Goal: Transaction & Acquisition: Download file/media

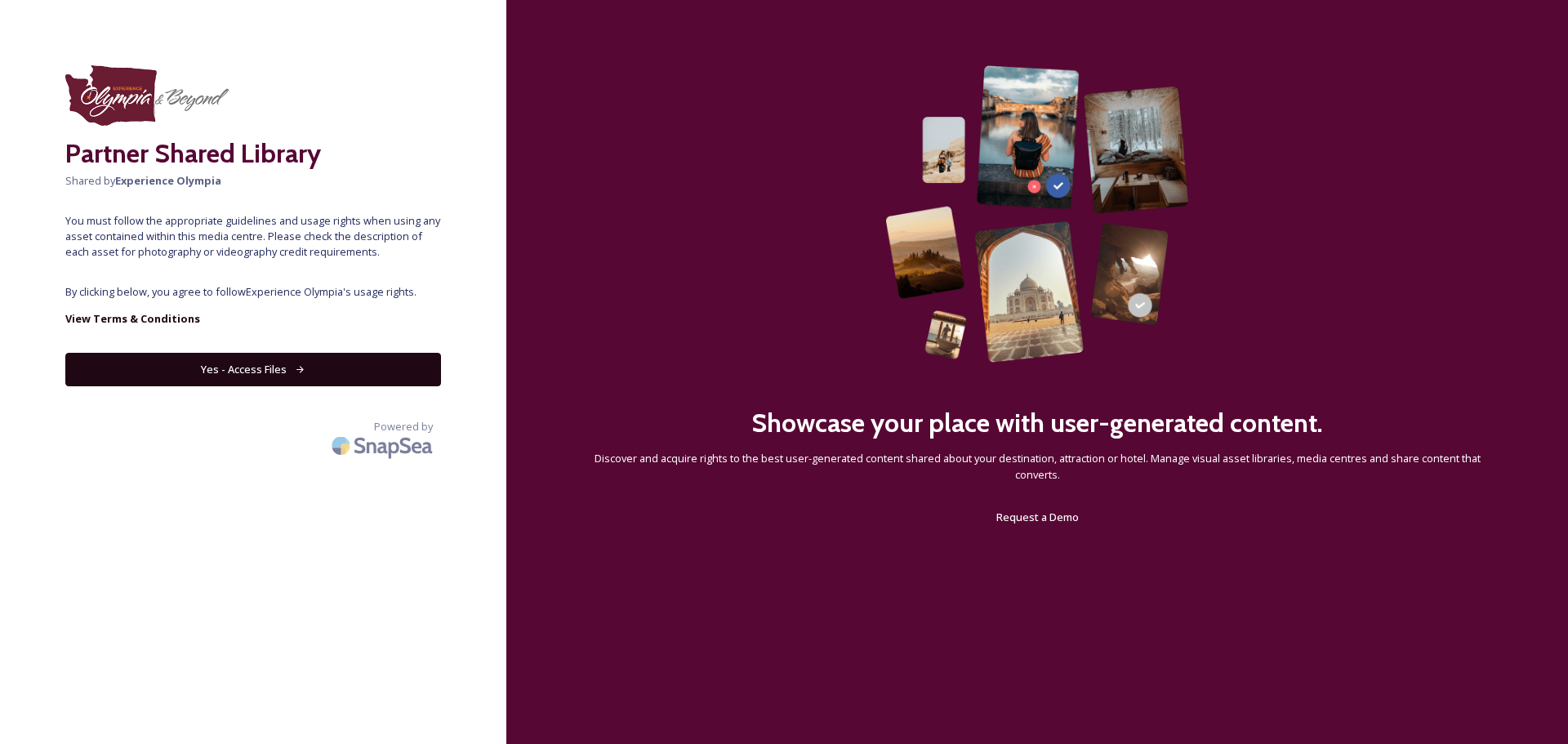
click at [270, 367] on button "Yes - Access Files" at bounding box center [253, 369] width 376 height 34
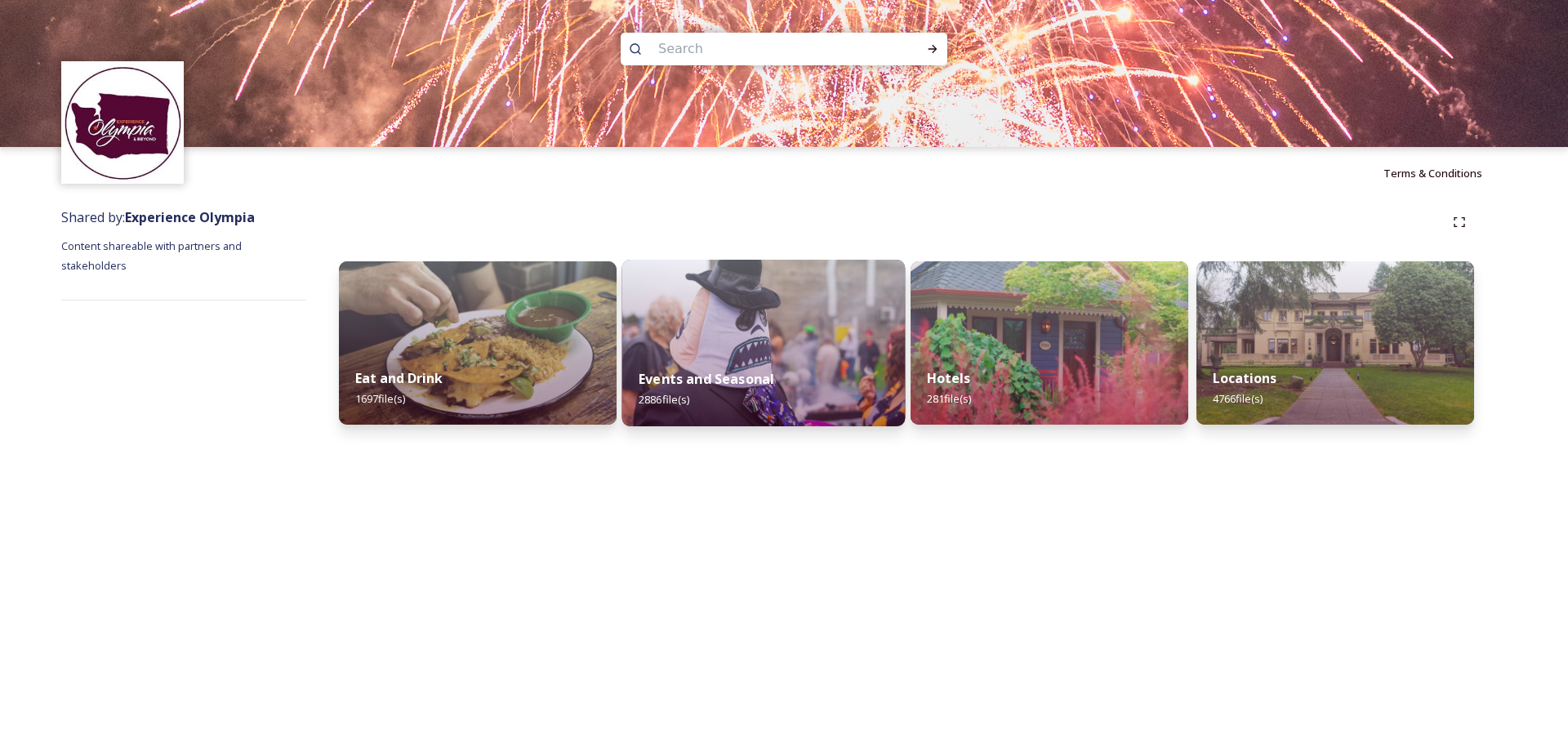
click at [755, 328] on img at bounding box center [764, 343] width 284 height 167
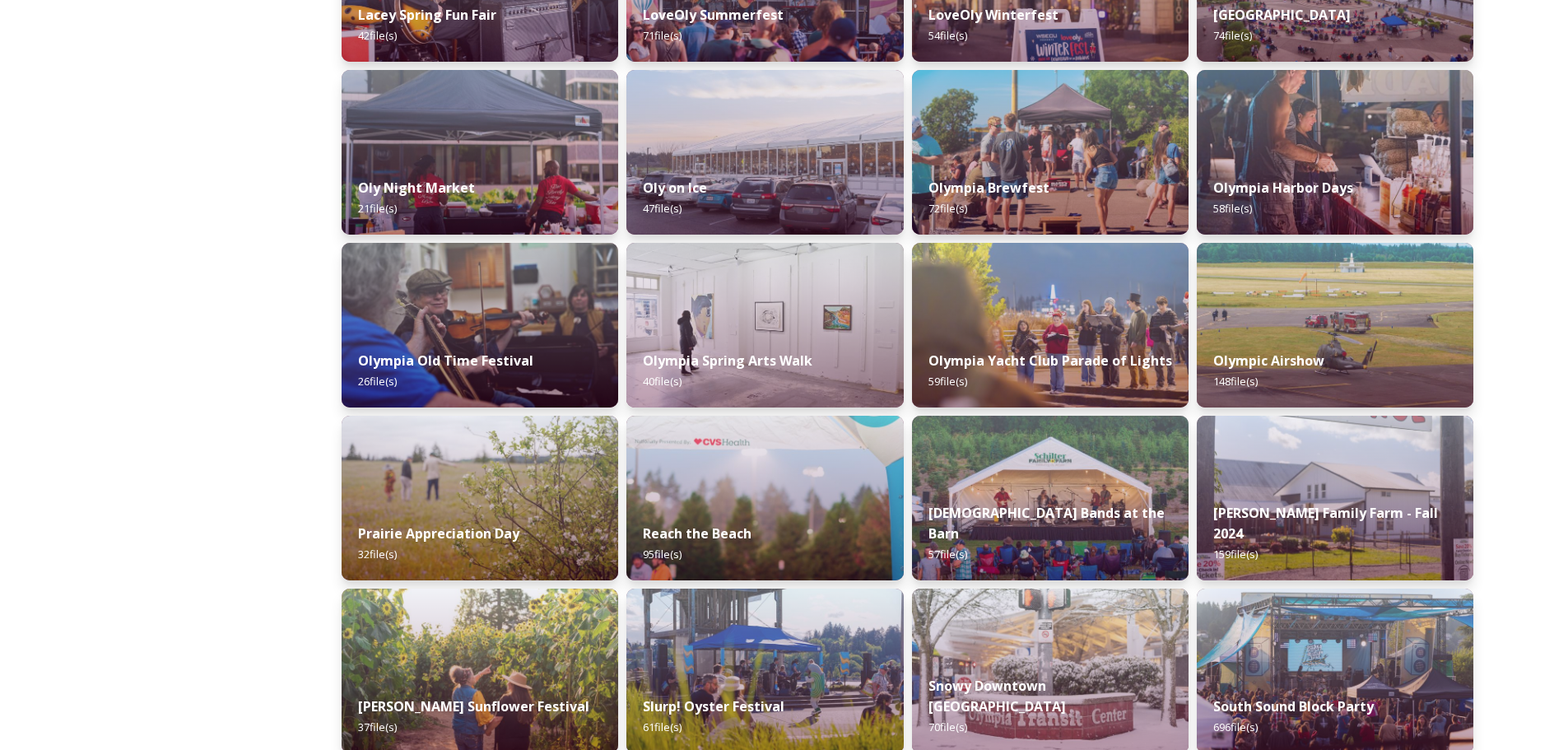
scroll to position [741, 0]
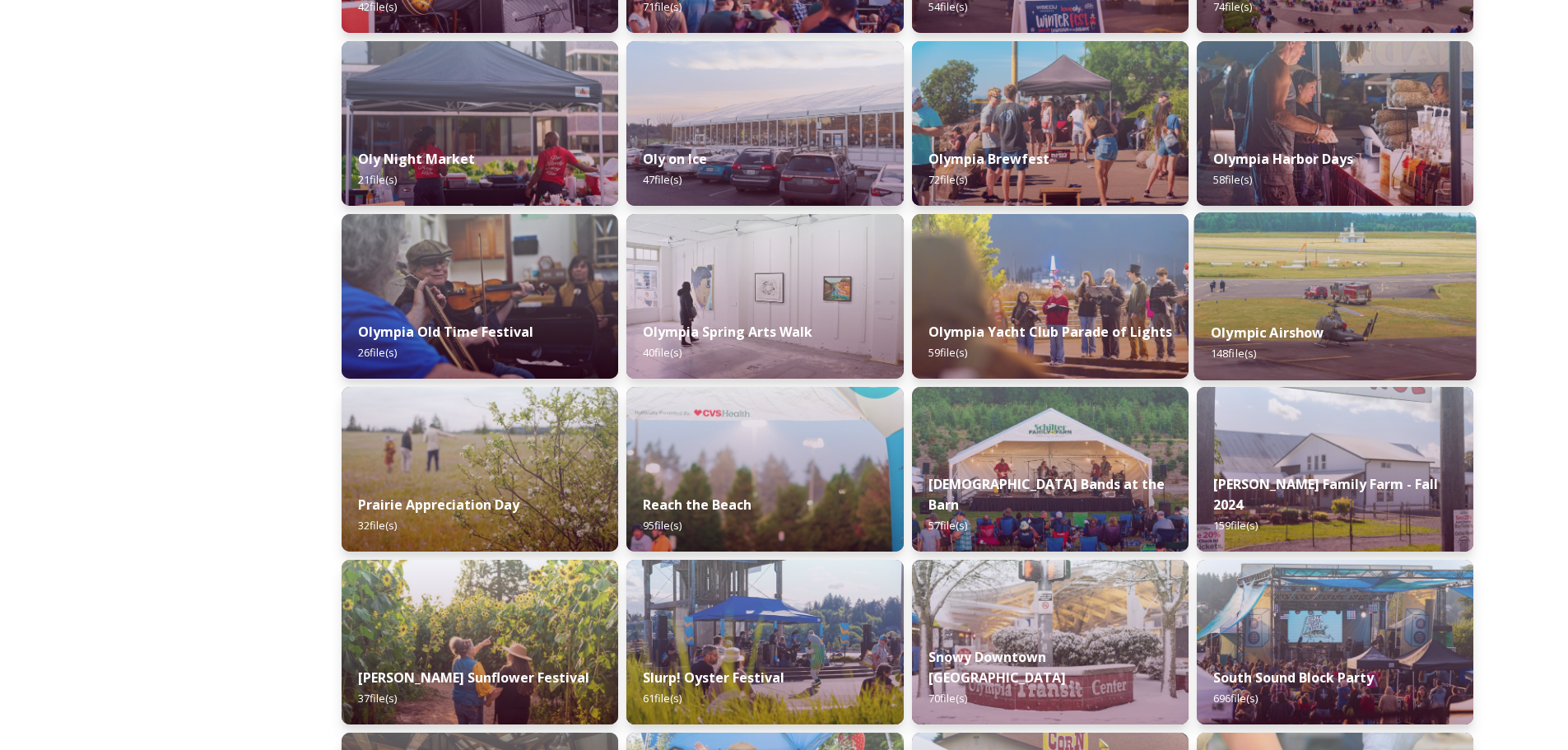
click at [1388, 283] on img at bounding box center [1334, 296] width 283 height 168
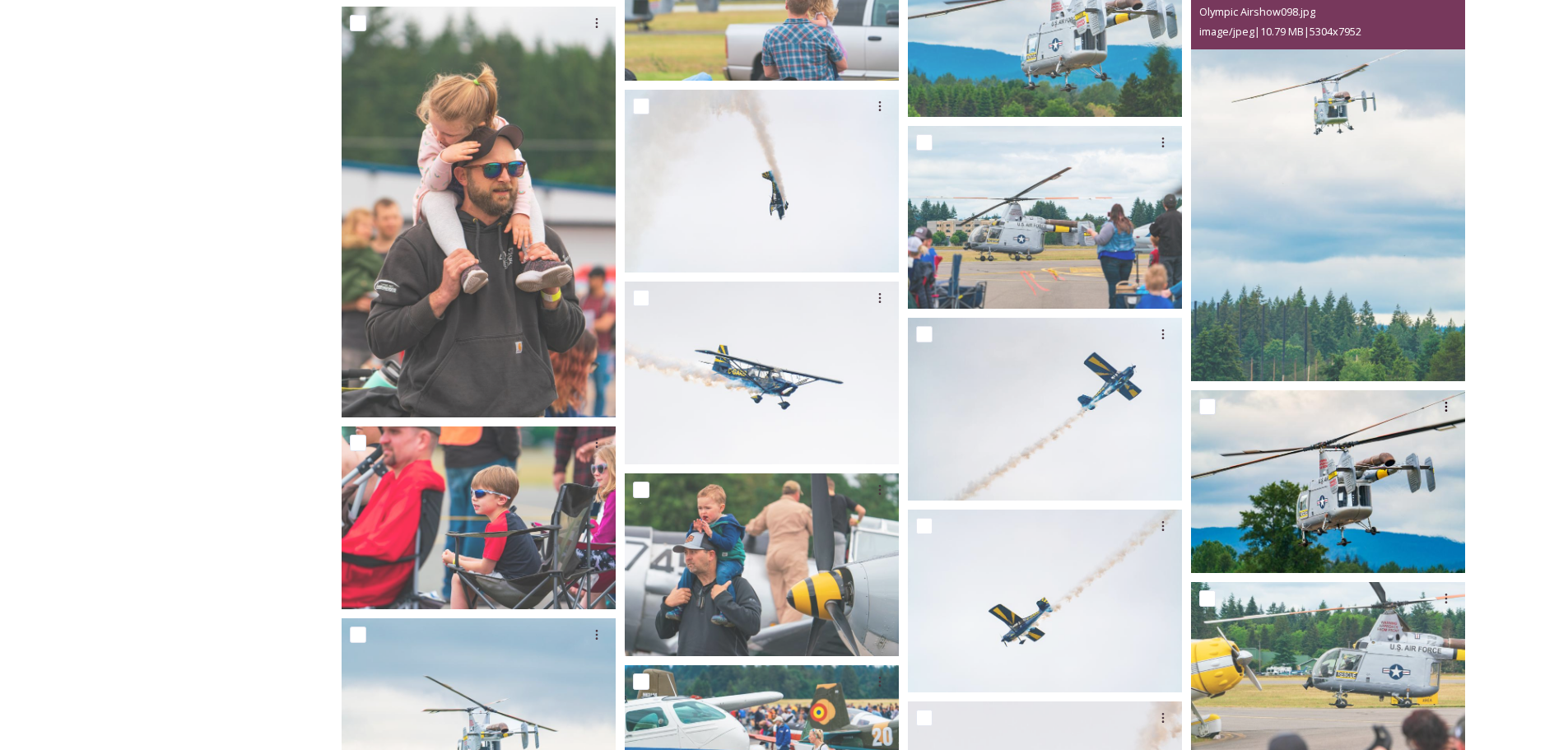
scroll to position [3456, 0]
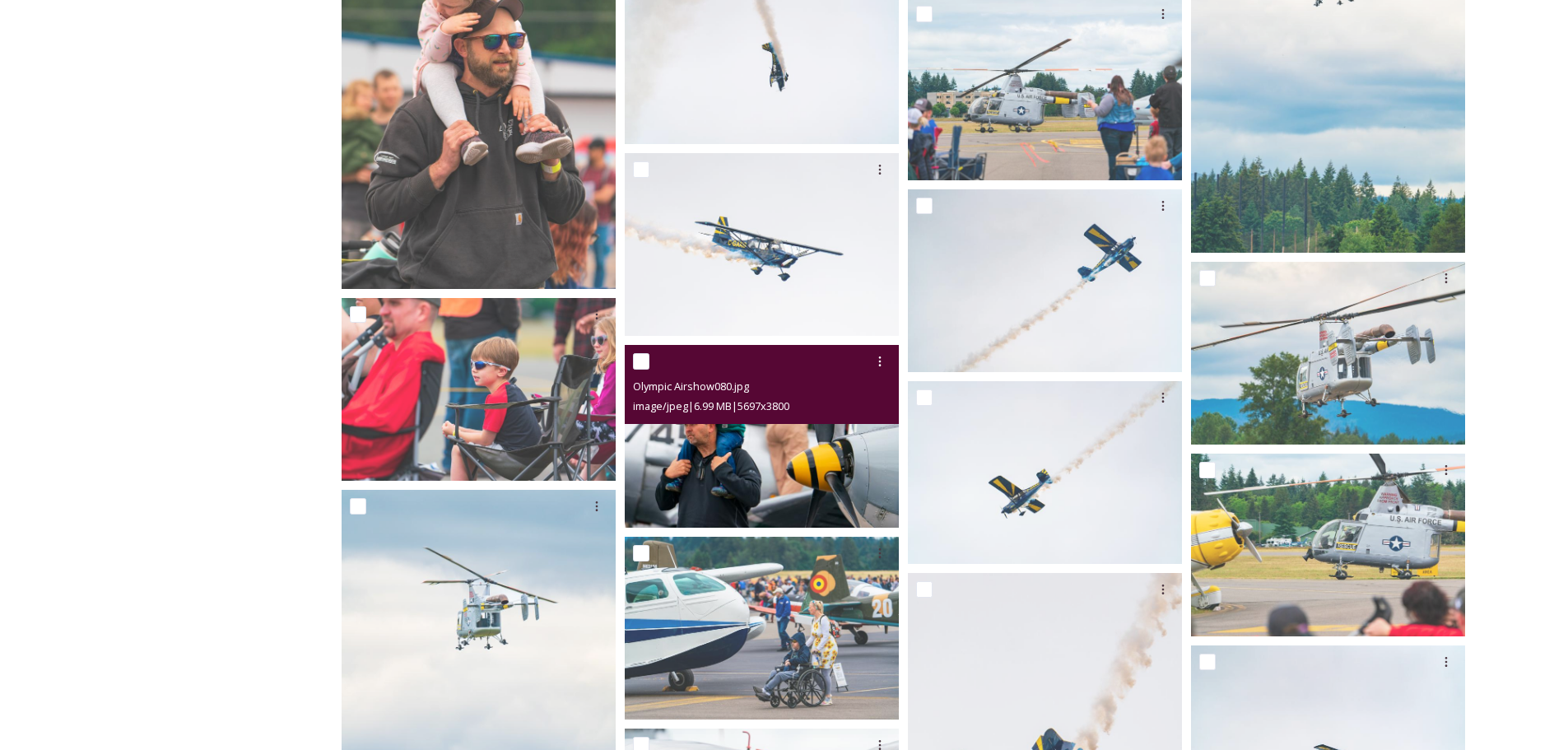
click at [772, 451] on img at bounding box center [761, 435] width 274 height 182
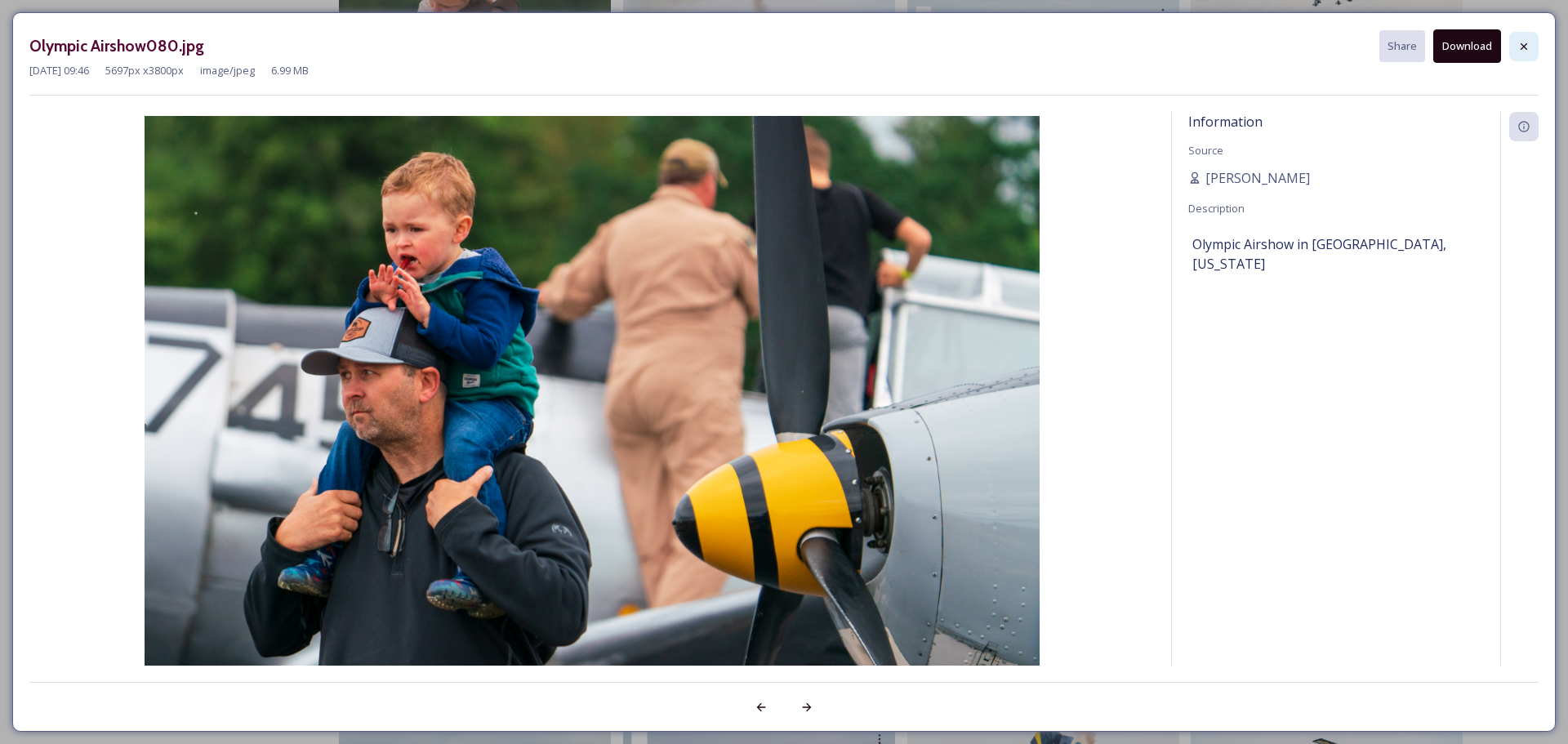
click at [1533, 41] on div at bounding box center [1523, 46] width 29 height 29
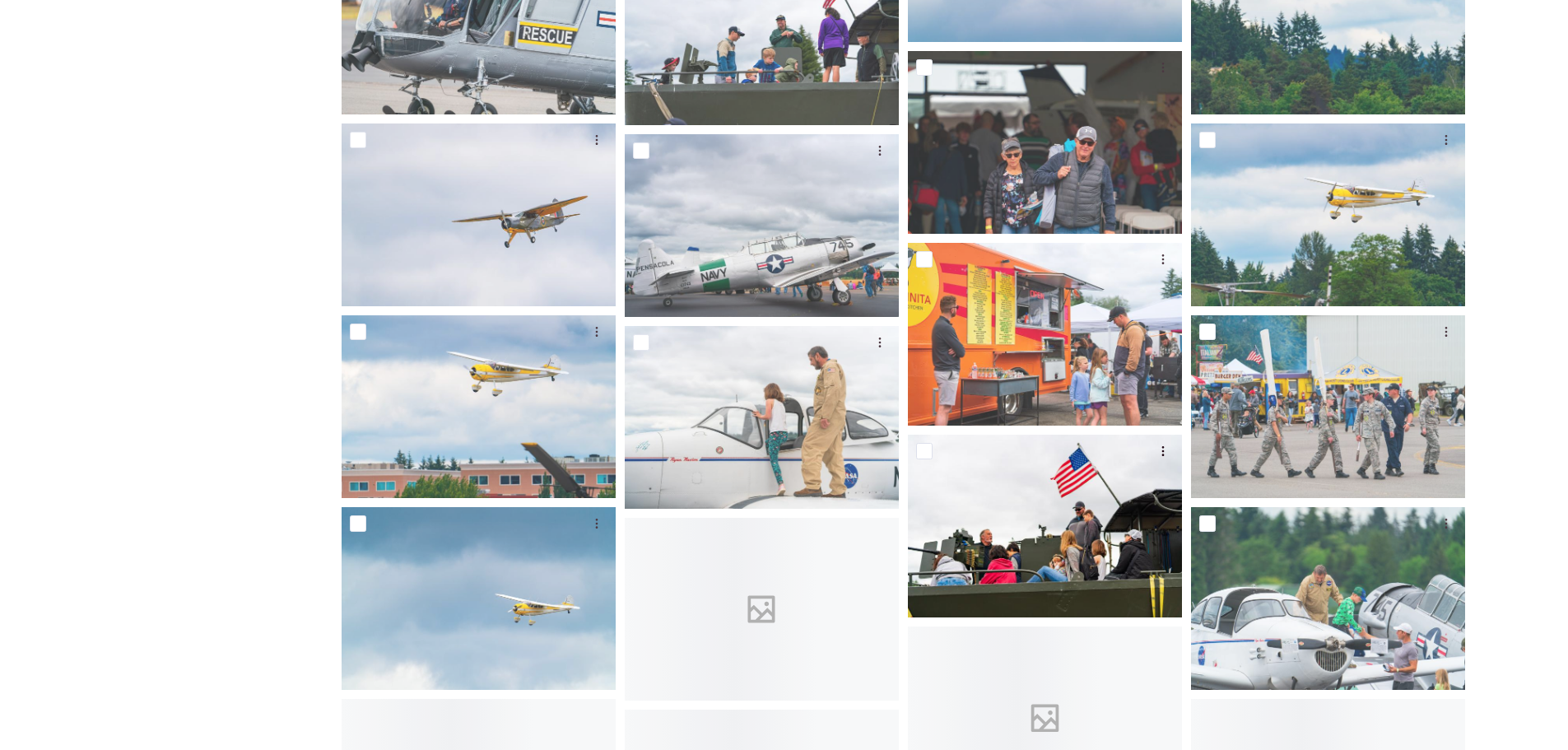
scroll to position [5431, 0]
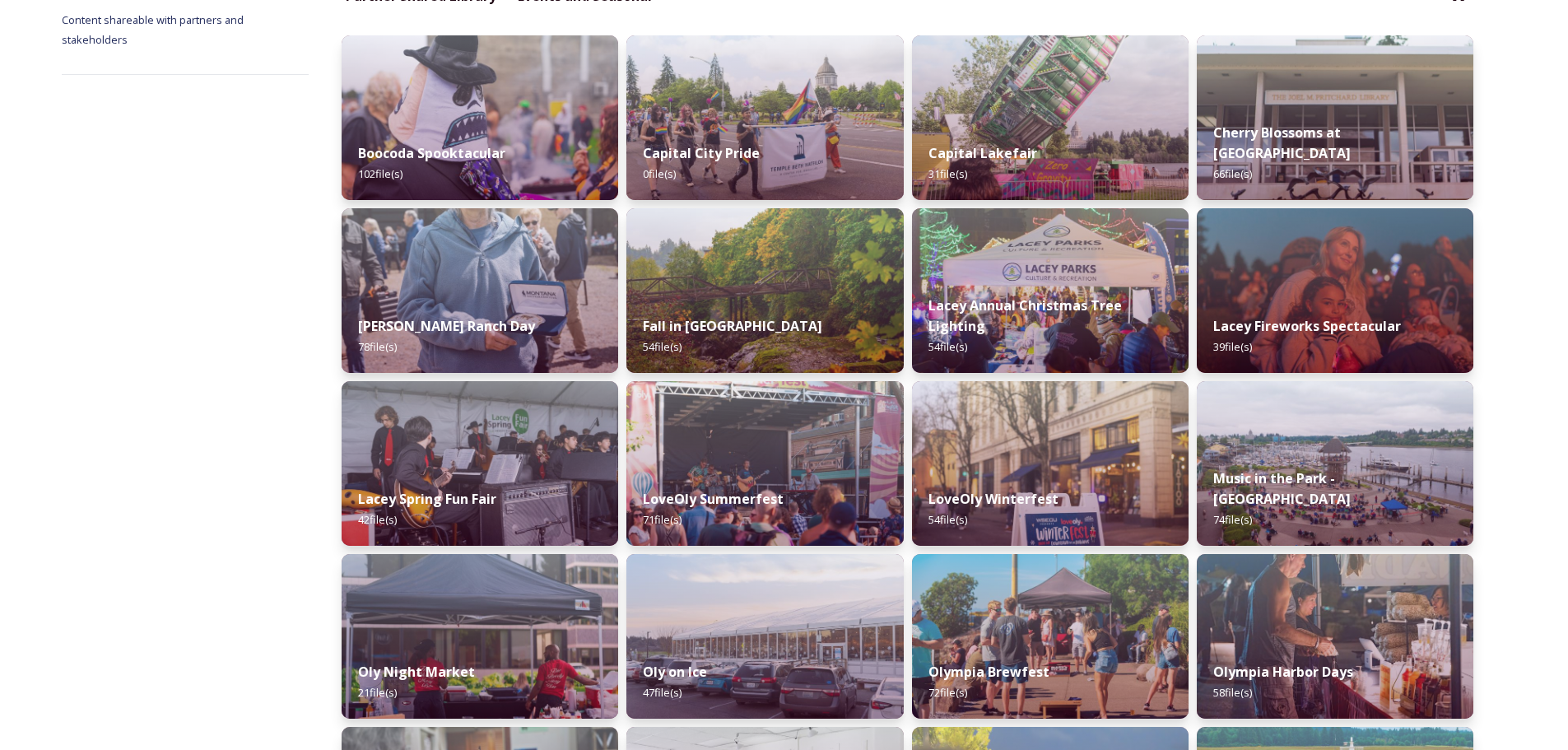
scroll to position [82, 0]
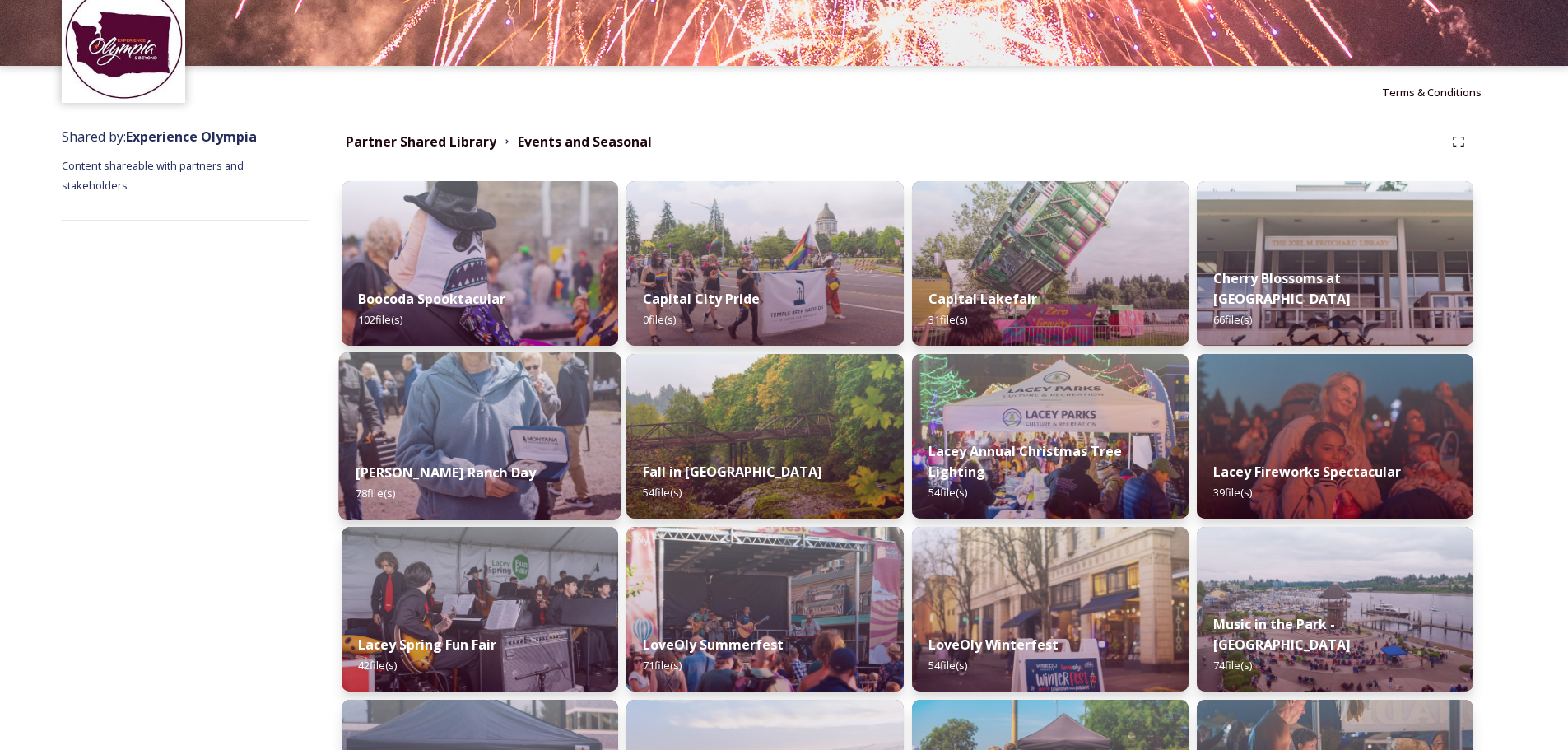
click at [486, 411] on img at bounding box center [480, 436] width 283 height 168
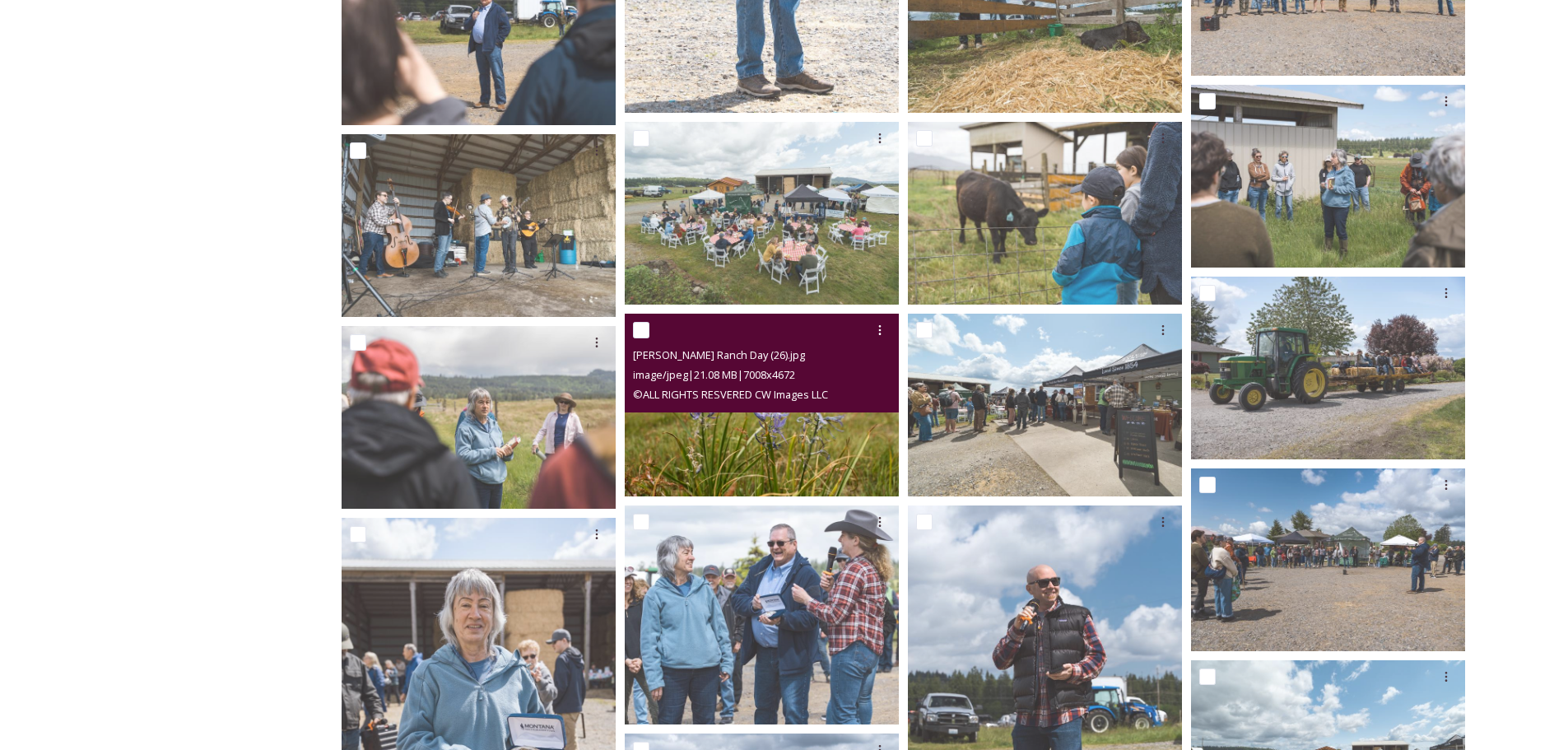
scroll to position [976, 0]
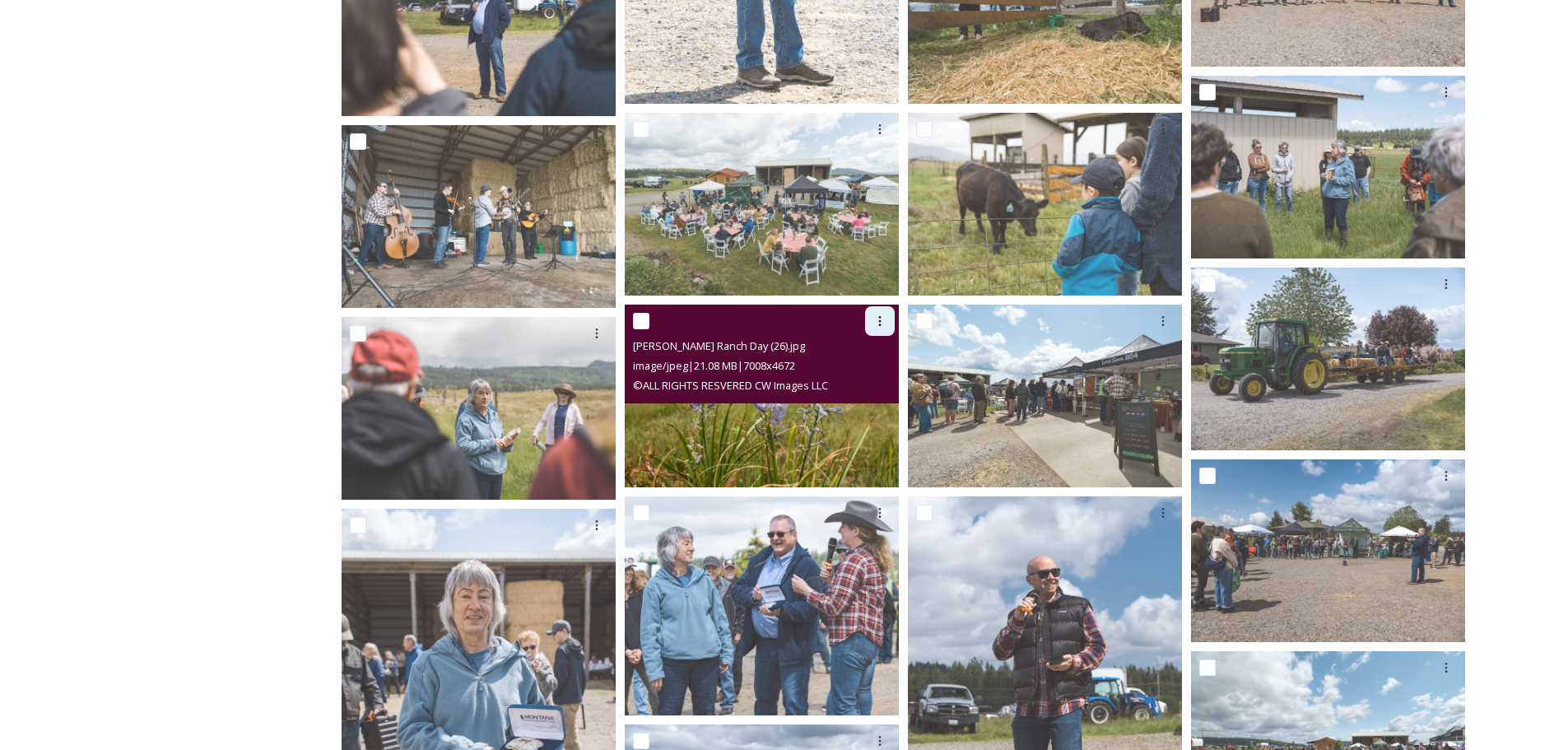
click at [878, 321] on icon at bounding box center [880, 321] width 14 height 14
click at [863, 387] on span "Download" at bounding box center [860, 389] width 50 height 15
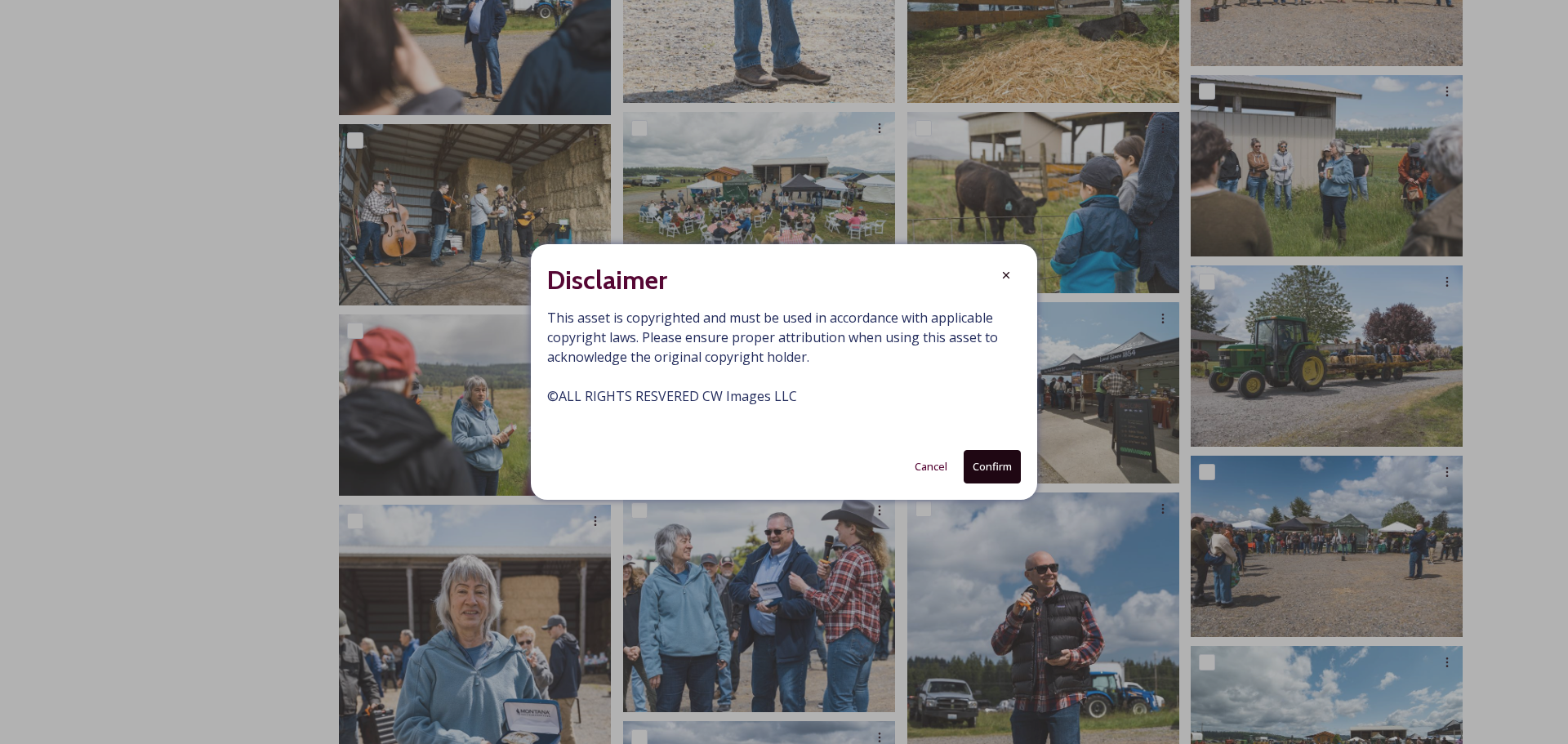
click at [989, 465] on button "Confirm" at bounding box center [992, 466] width 57 height 34
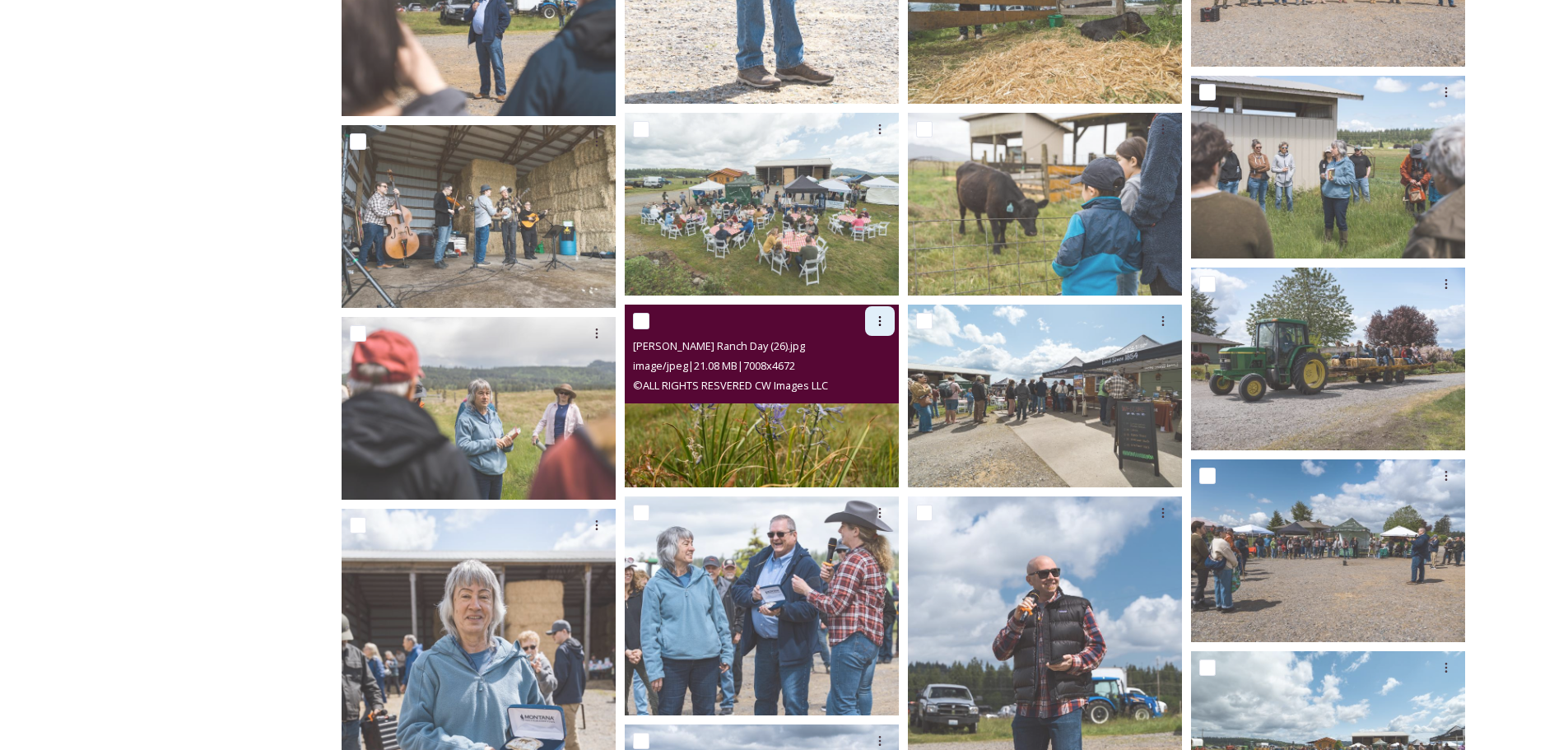
click at [873, 321] on icon at bounding box center [880, 321] width 14 height 14
click at [860, 389] on span "Download" at bounding box center [860, 389] width 50 height 15
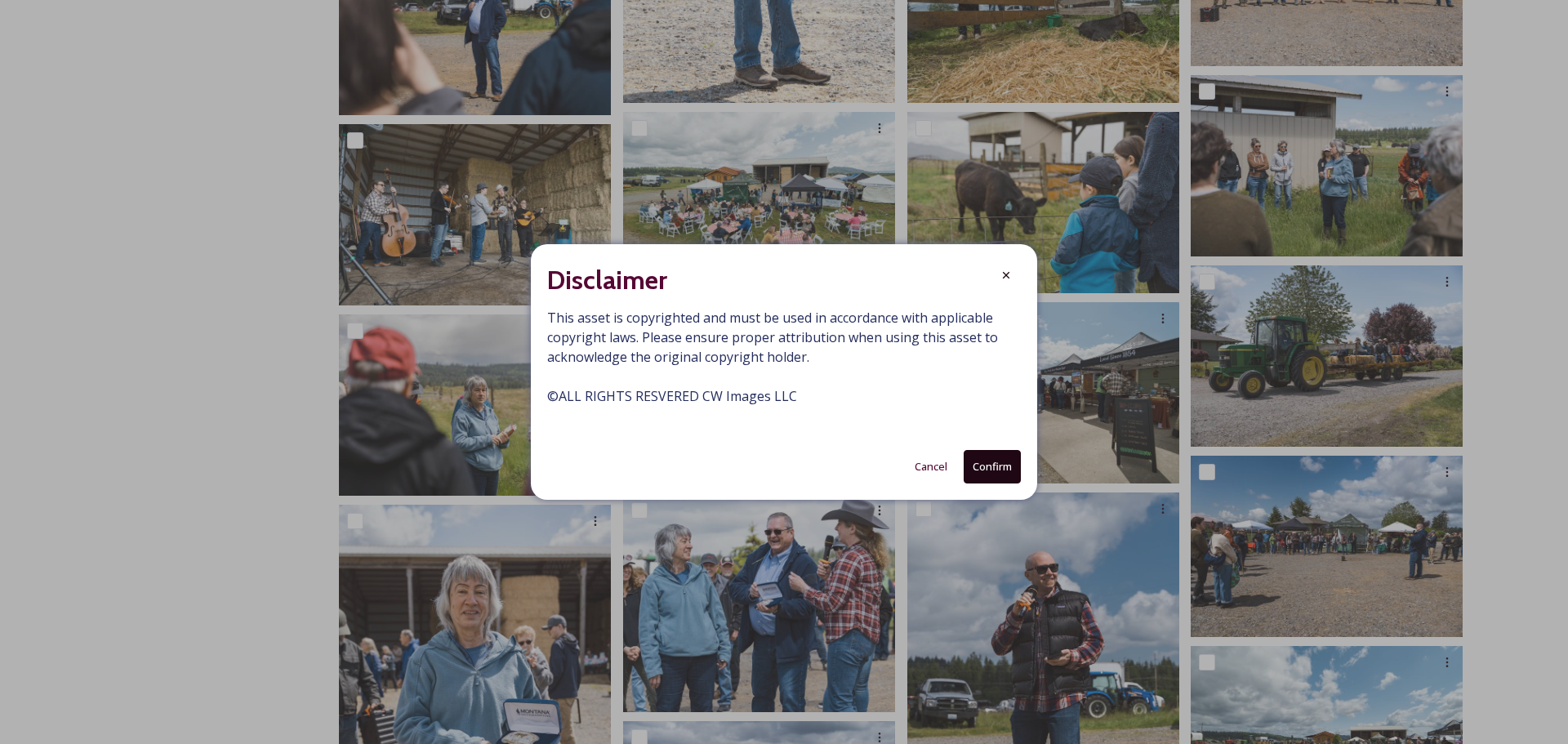
click at [988, 460] on button "Confirm" at bounding box center [992, 466] width 57 height 34
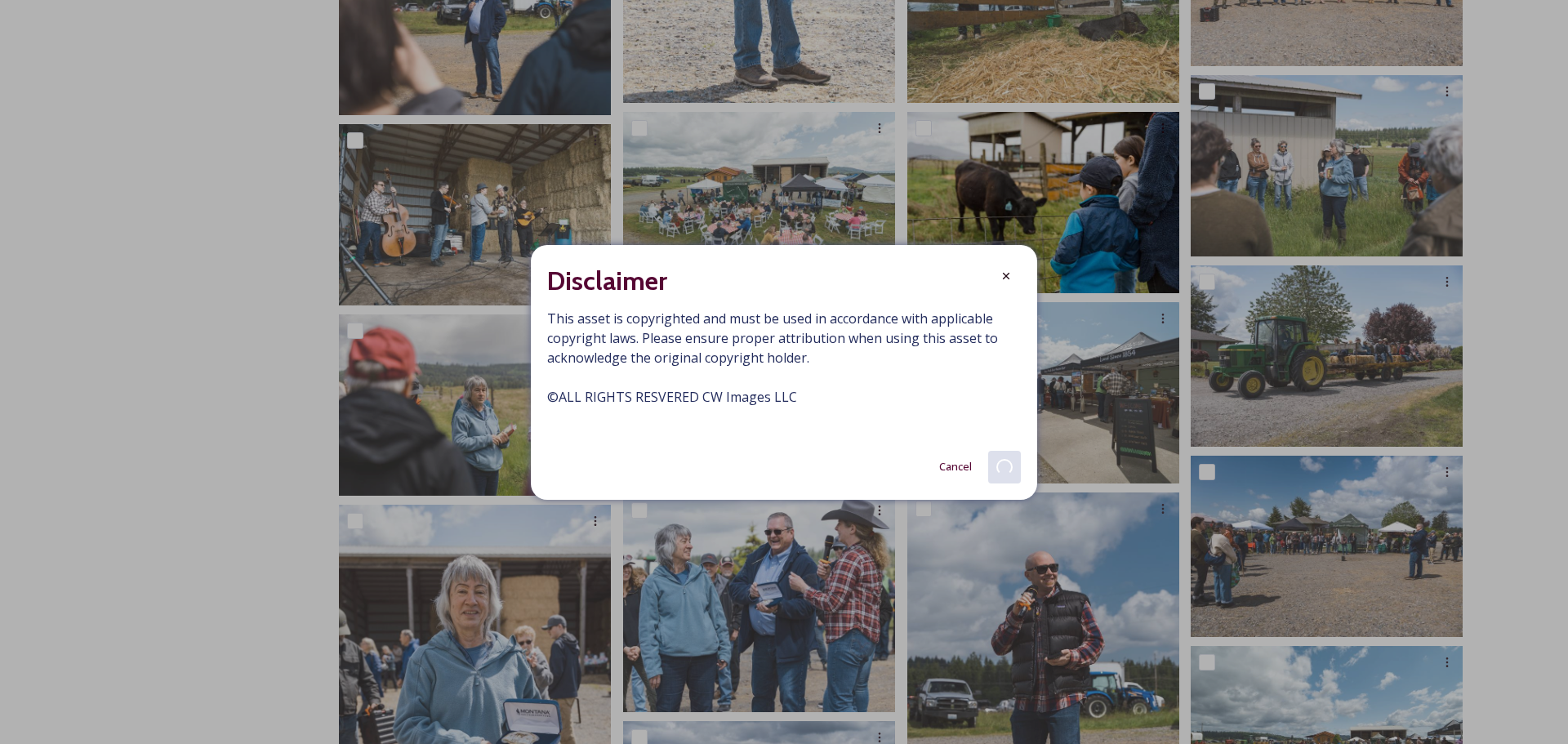
click at [1011, 269] on icon at bounding box center [1006, 276] width 13 height 13
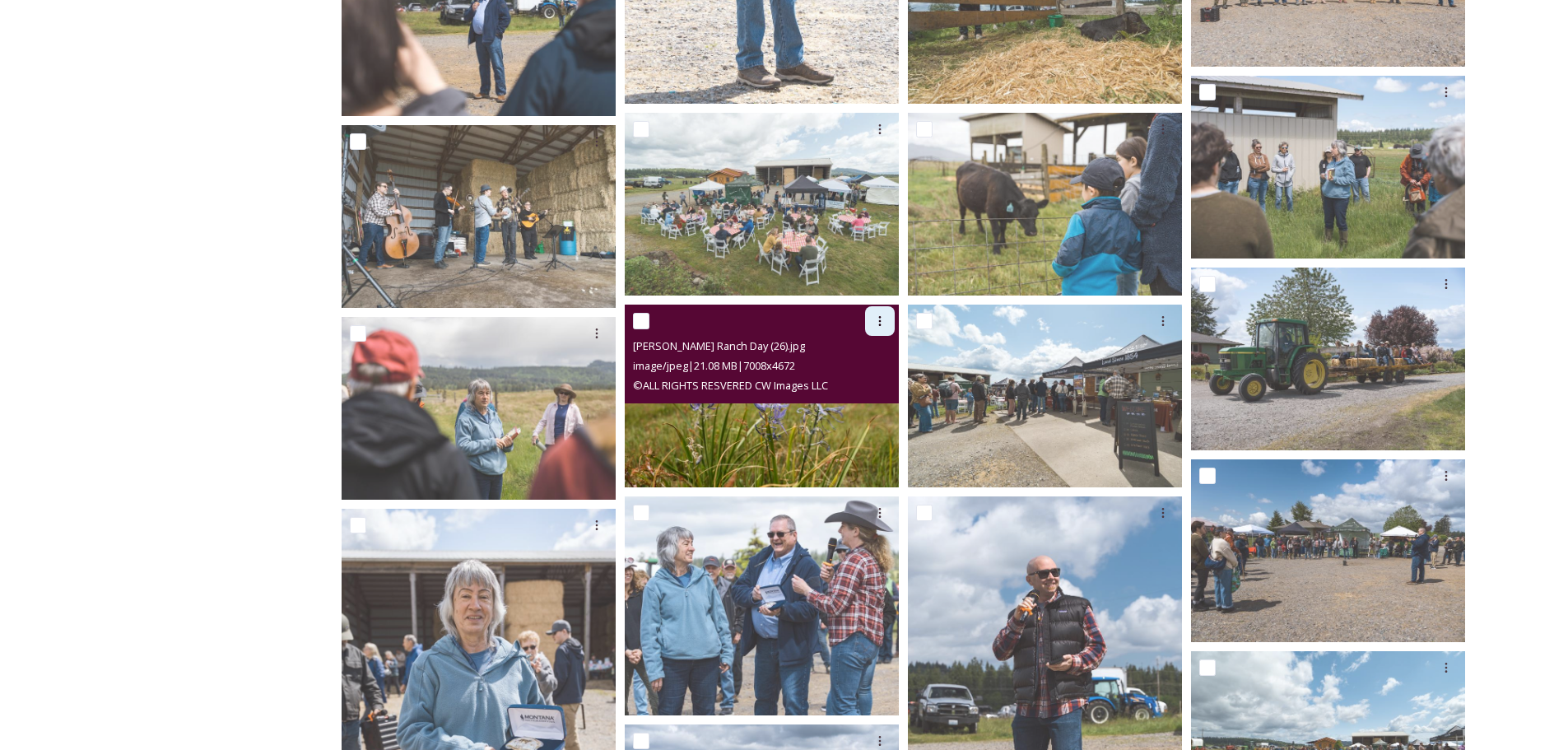
click at [893, 317] on div at bounding box center [879, 321] width 30 height 30
click at [872, 349] on span "View File" at bounding box center [856, 356] width 42 height 15
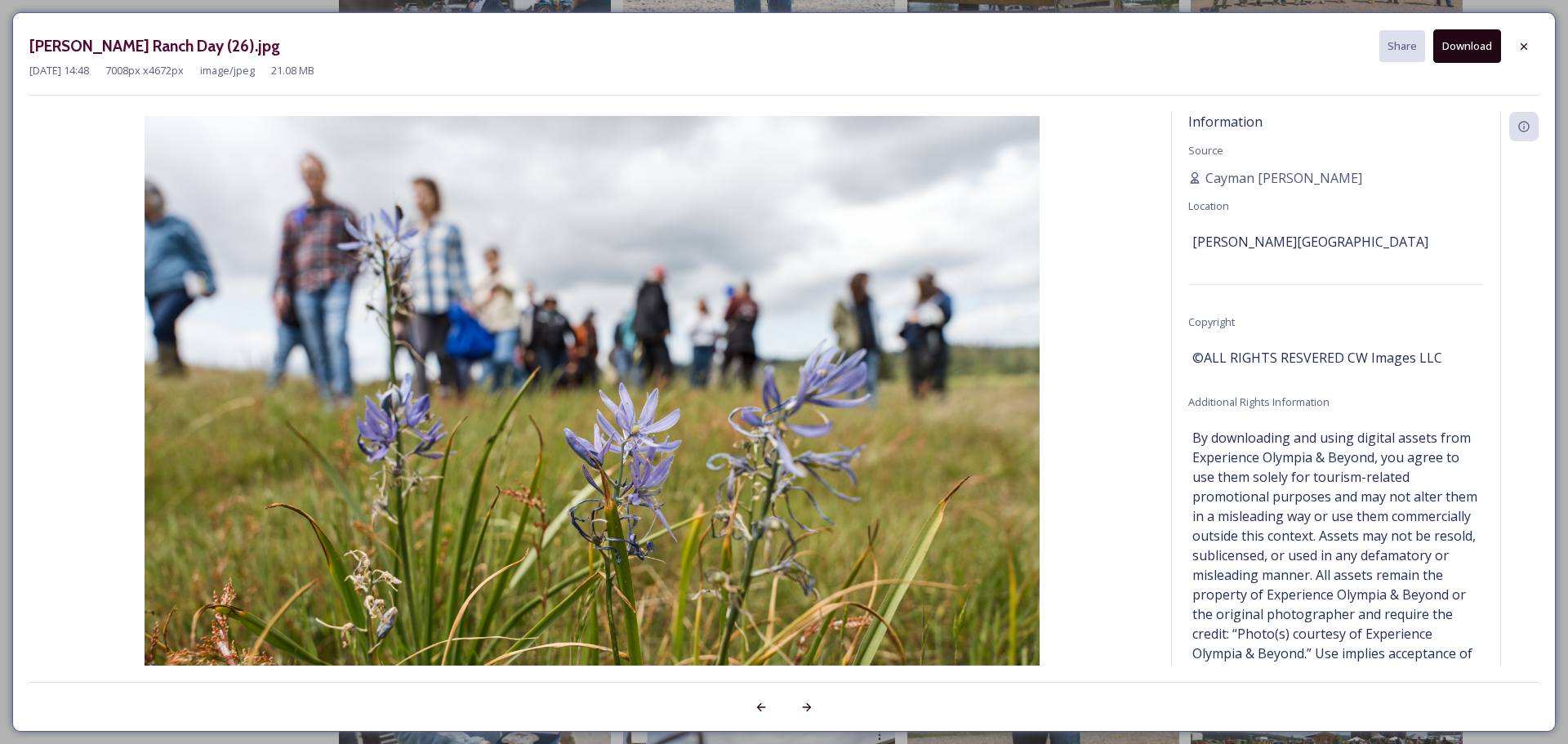
click at [1466, 44] on button "Download" at bounding box center [1467, 46] width 67 height 34
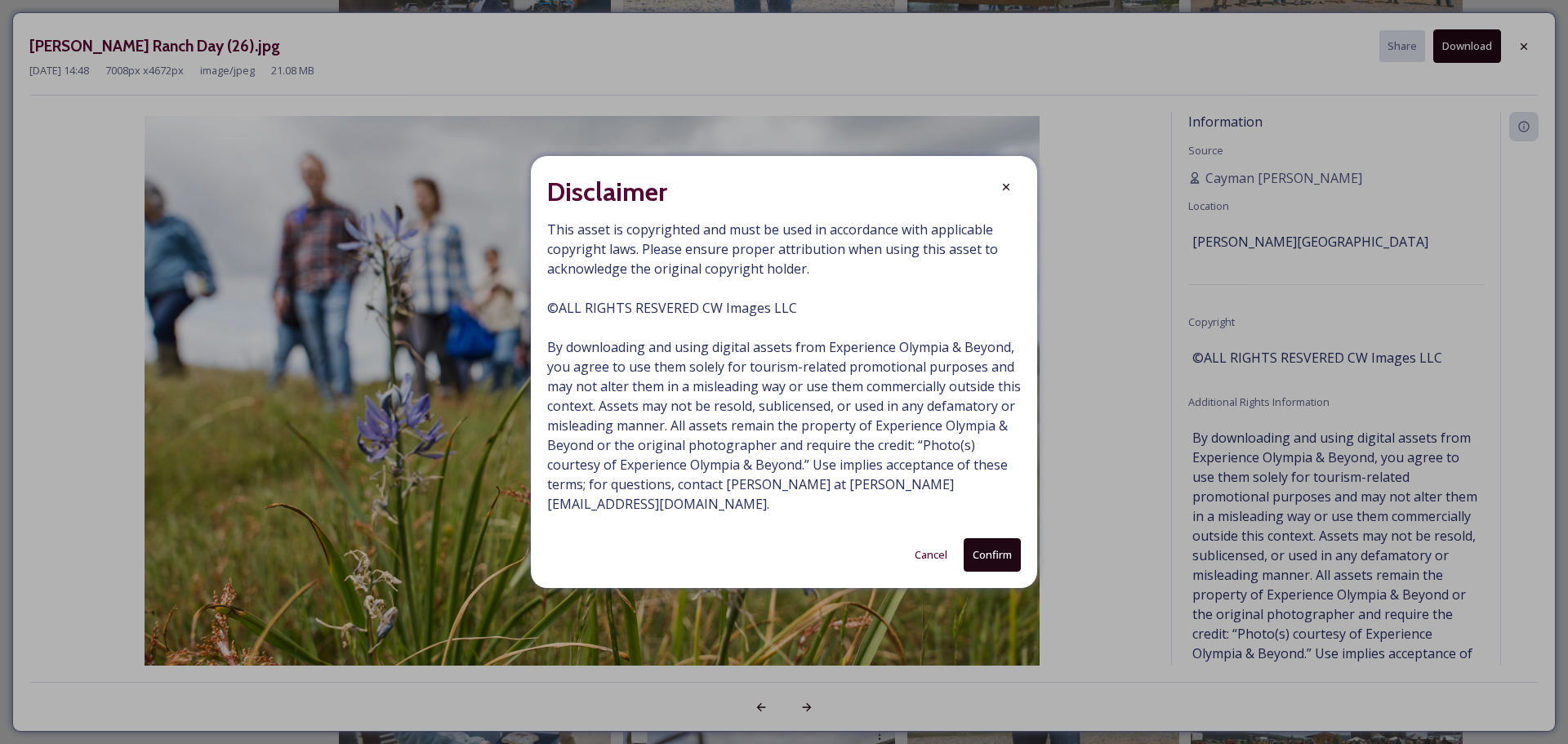
click at [973, 557] on button "Confirm" at bounding box center [992, 555] width 57 height 34
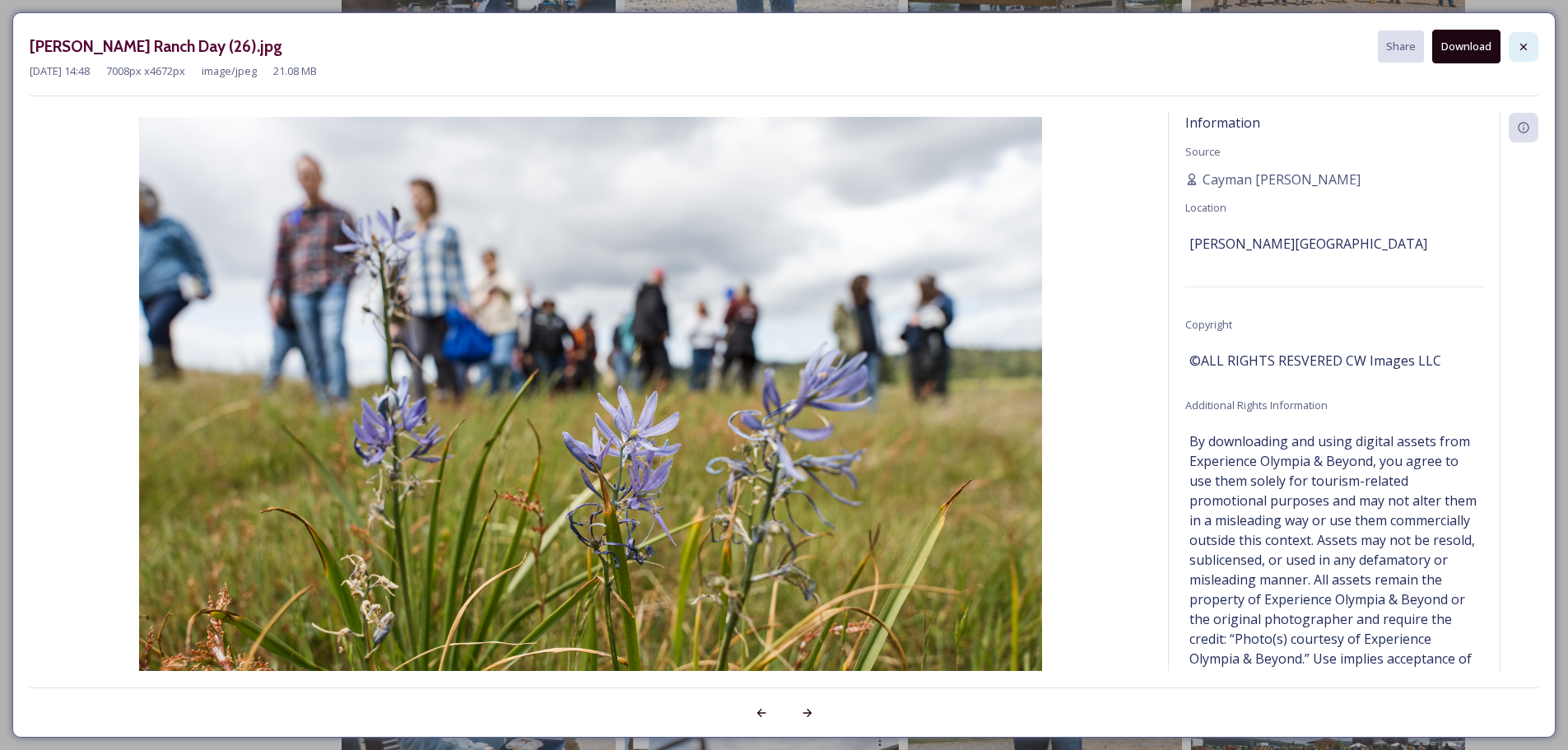
drag, startPoint x: 1522, startPoint y: 39, endPoint x: 1510, endPoint y: 42, distance: 12.4
click at [1522, 39] on div at bounding box center [1523, 47] width 30 height 30
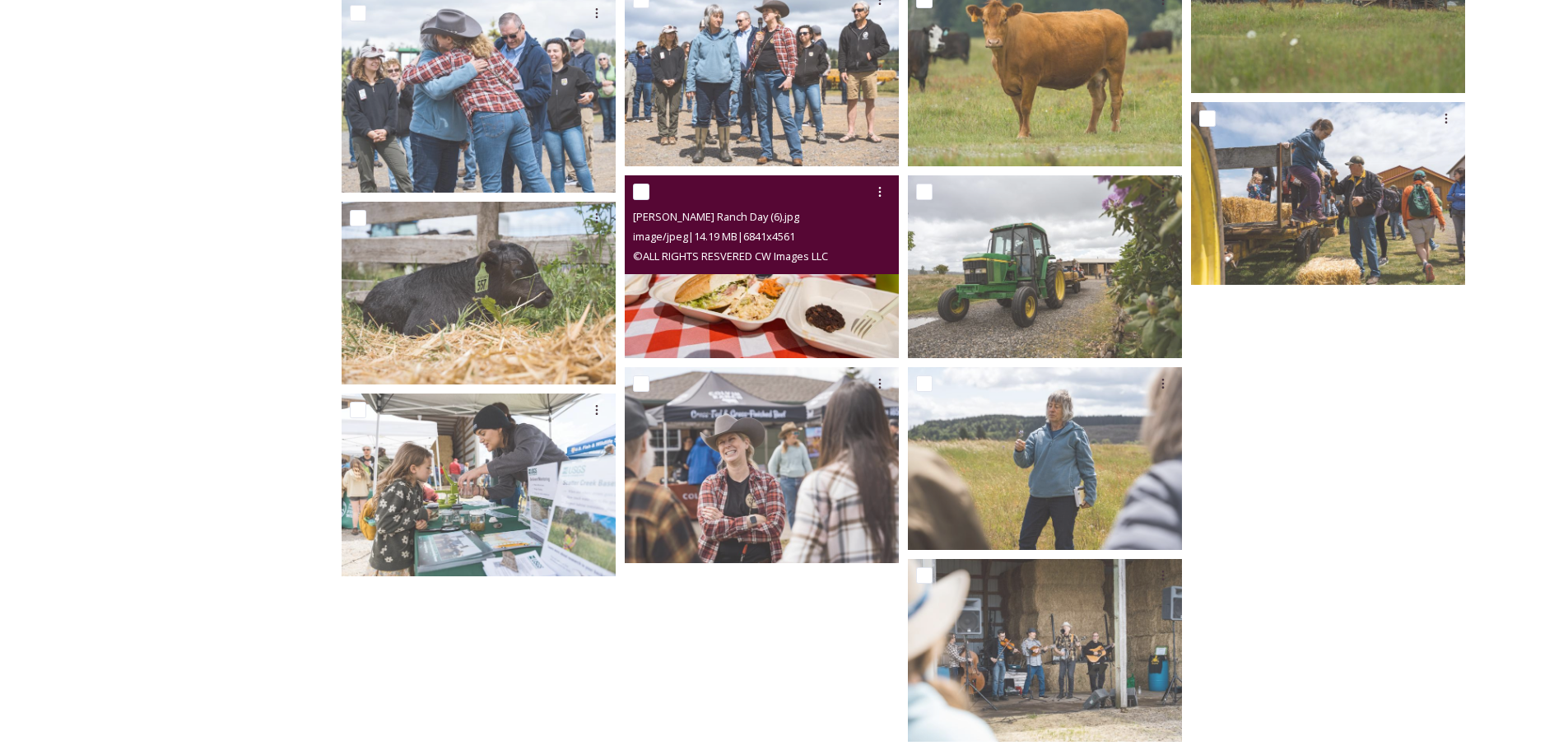
scroll to position [2128, 0]
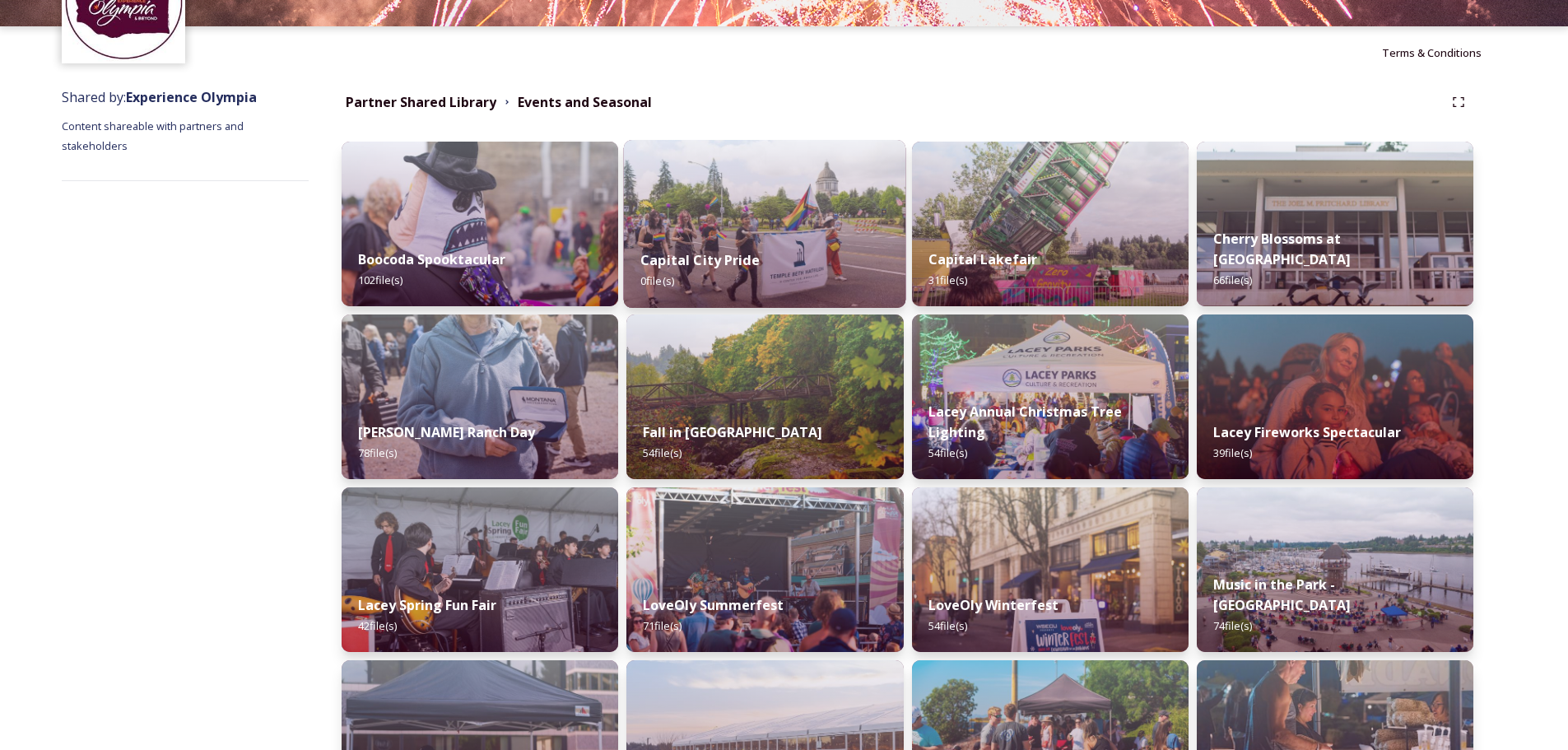
scroll to position [247, 0]
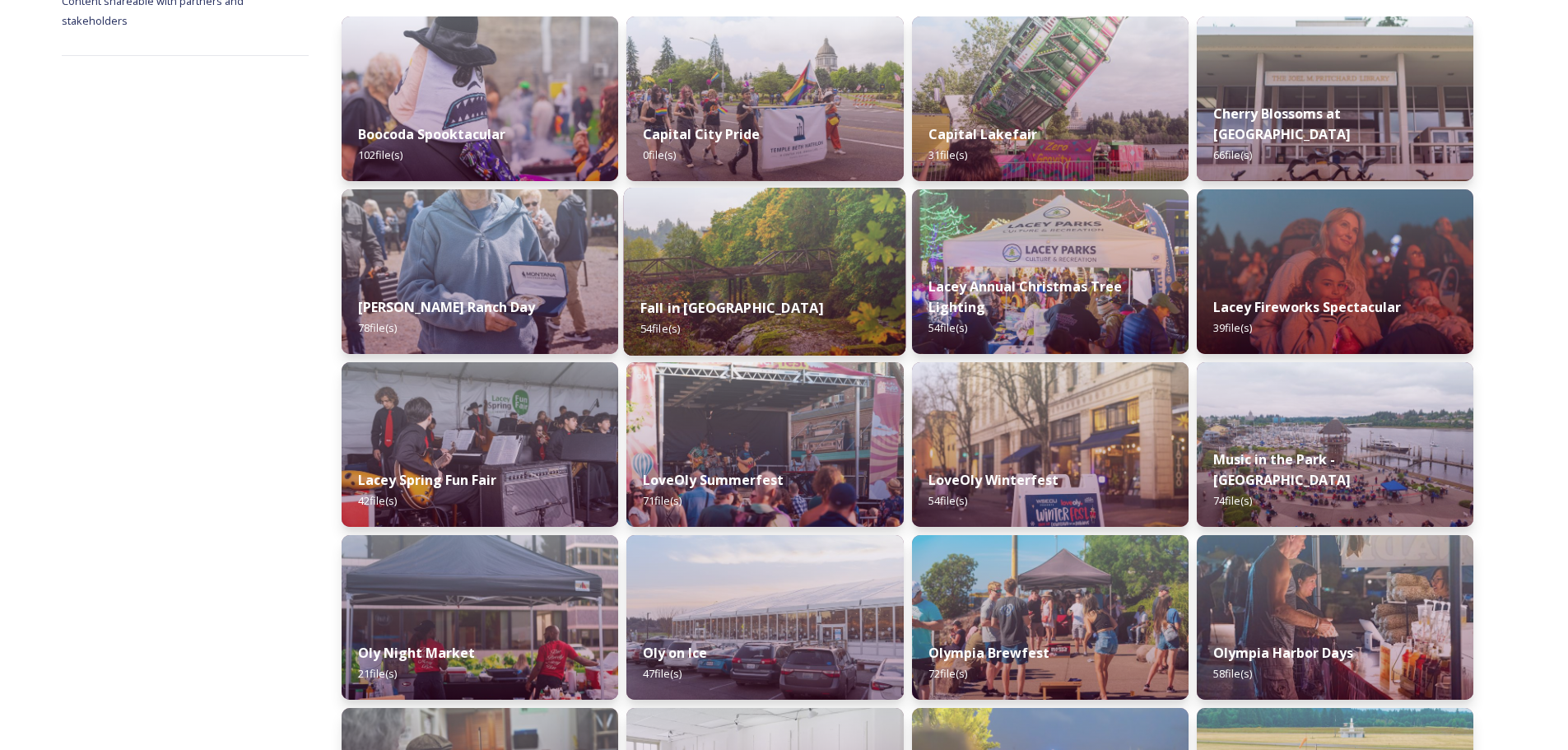
click at [784, 252] on img at bounding box center [764, 271] width 283 height 168
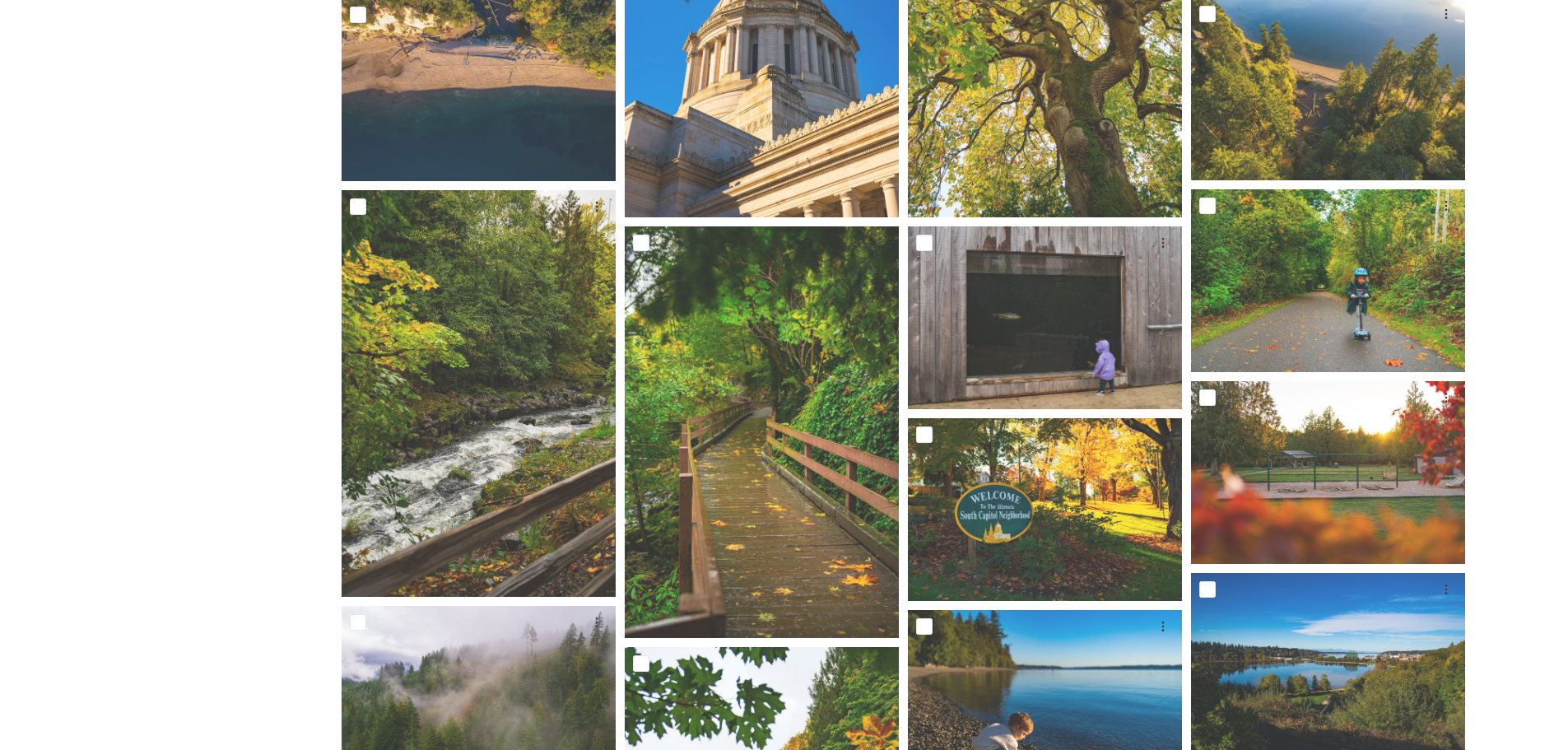
scroll to position [1399, 0]
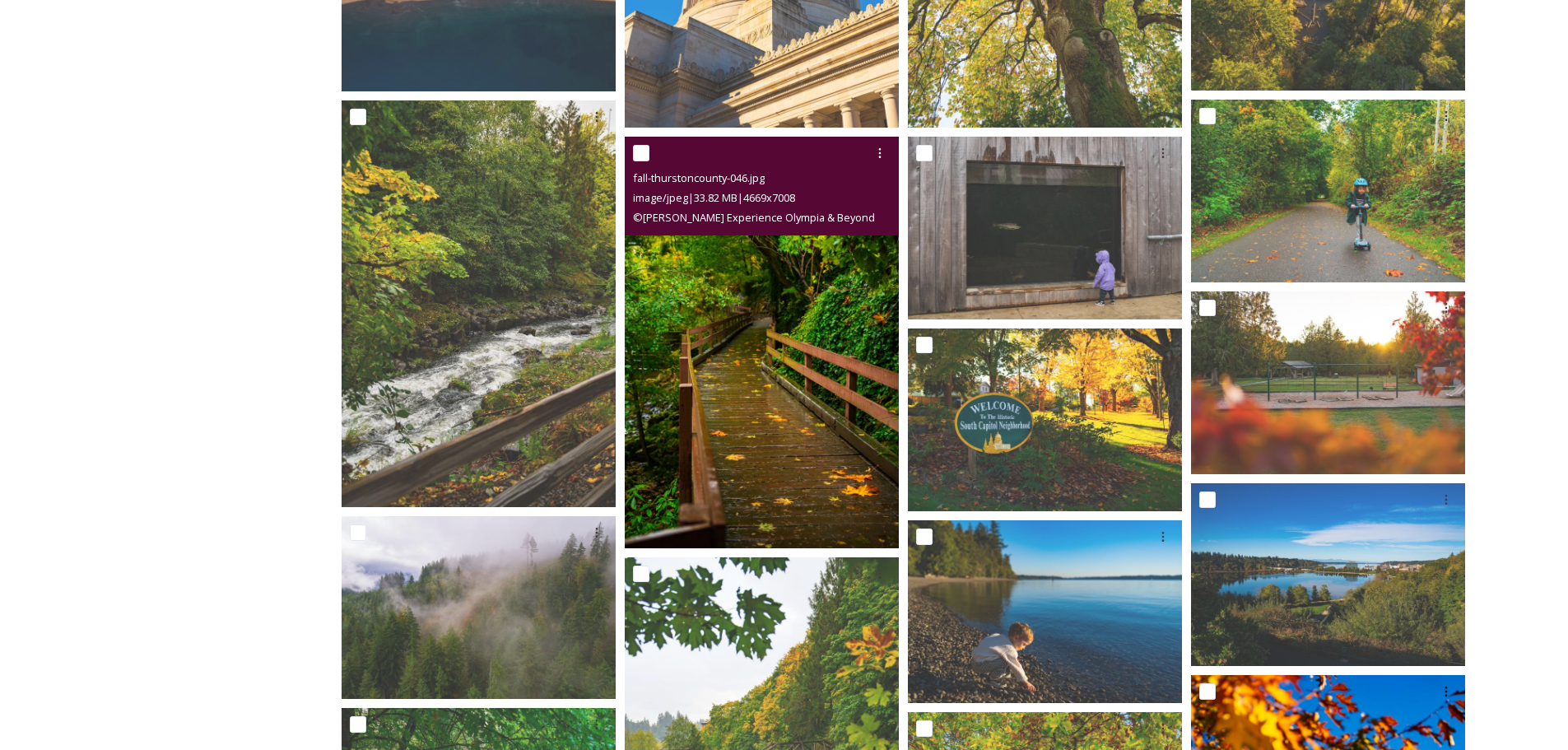
click at [825, 283] on img at bounding box center [761, 342] width 274 height 411
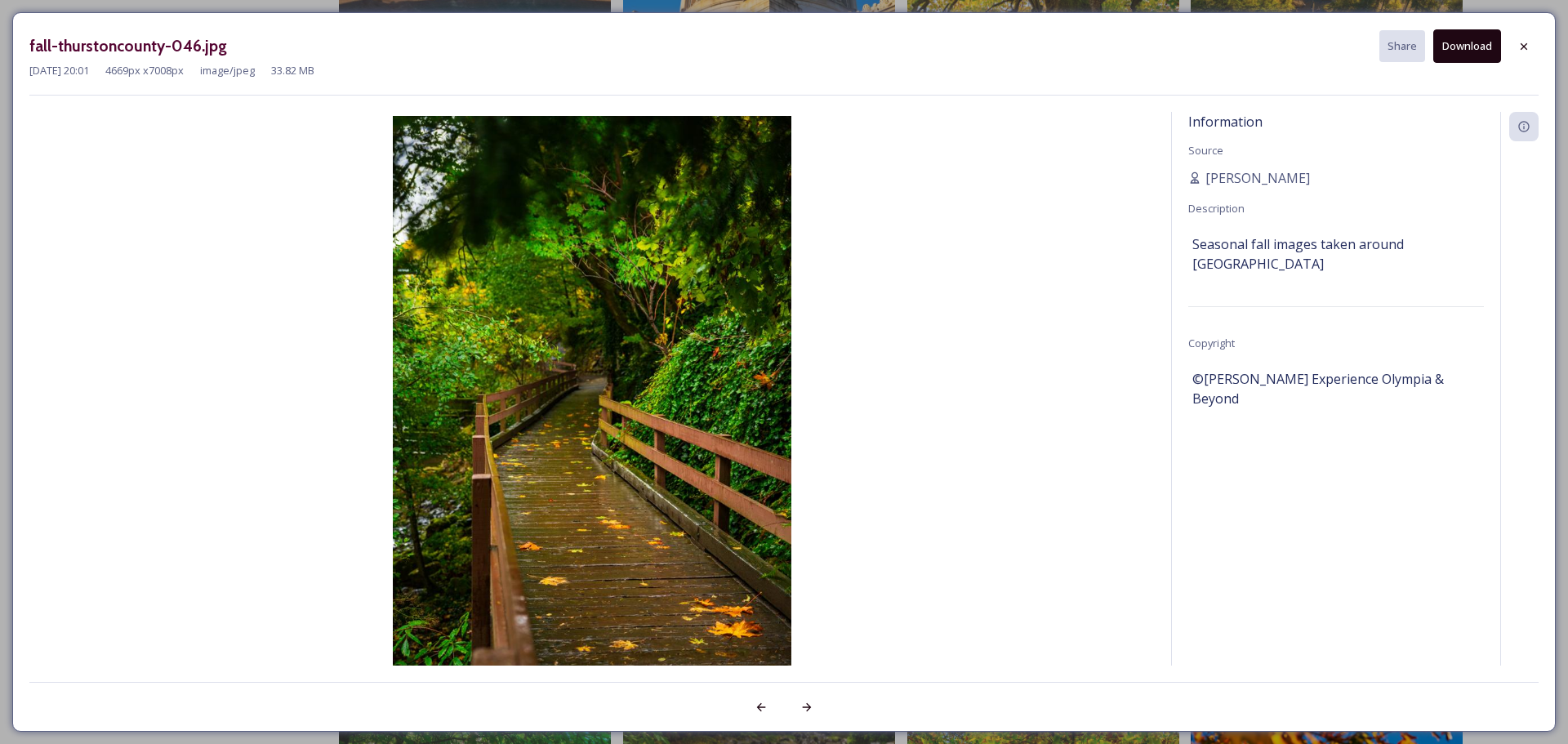
click at [1457, 44] on button "Download" at bounding box center [1467, 46] width 67 height 34
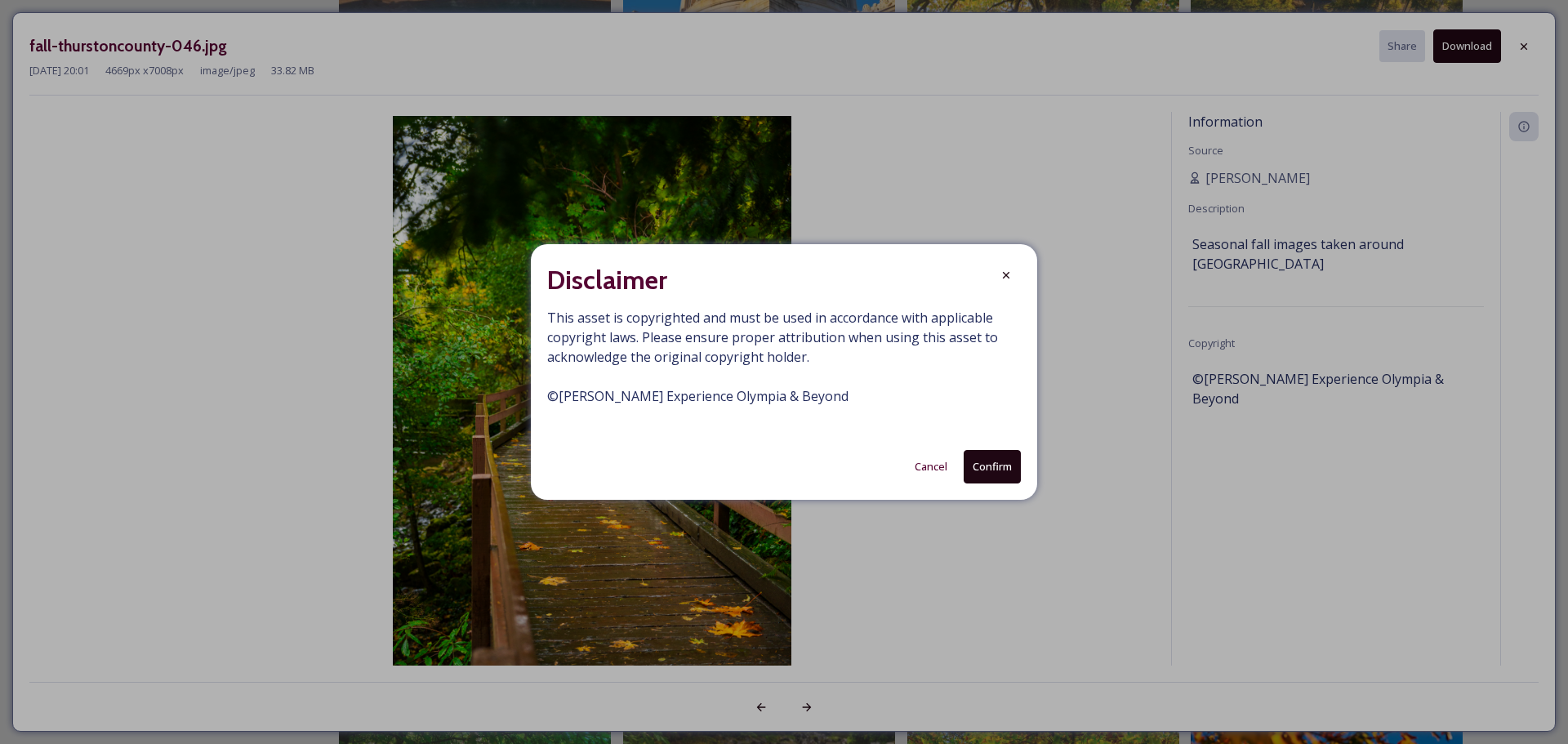
click at [982, 470] on button "Confirm" at bounding box center [992, 466] width 57 height 34
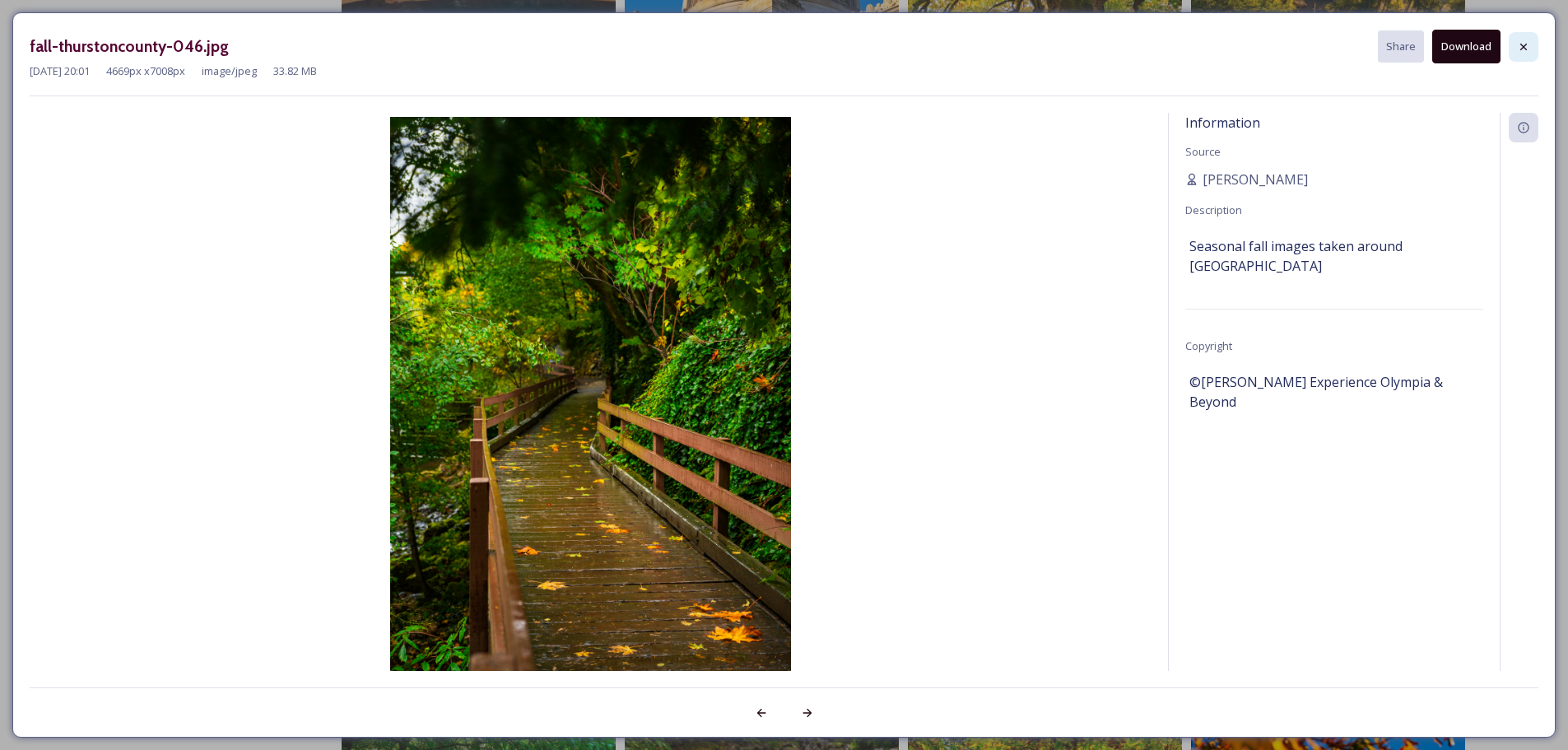
click at [1518, 41] on icon at bounding box center [1523, 48] width 14 height 14
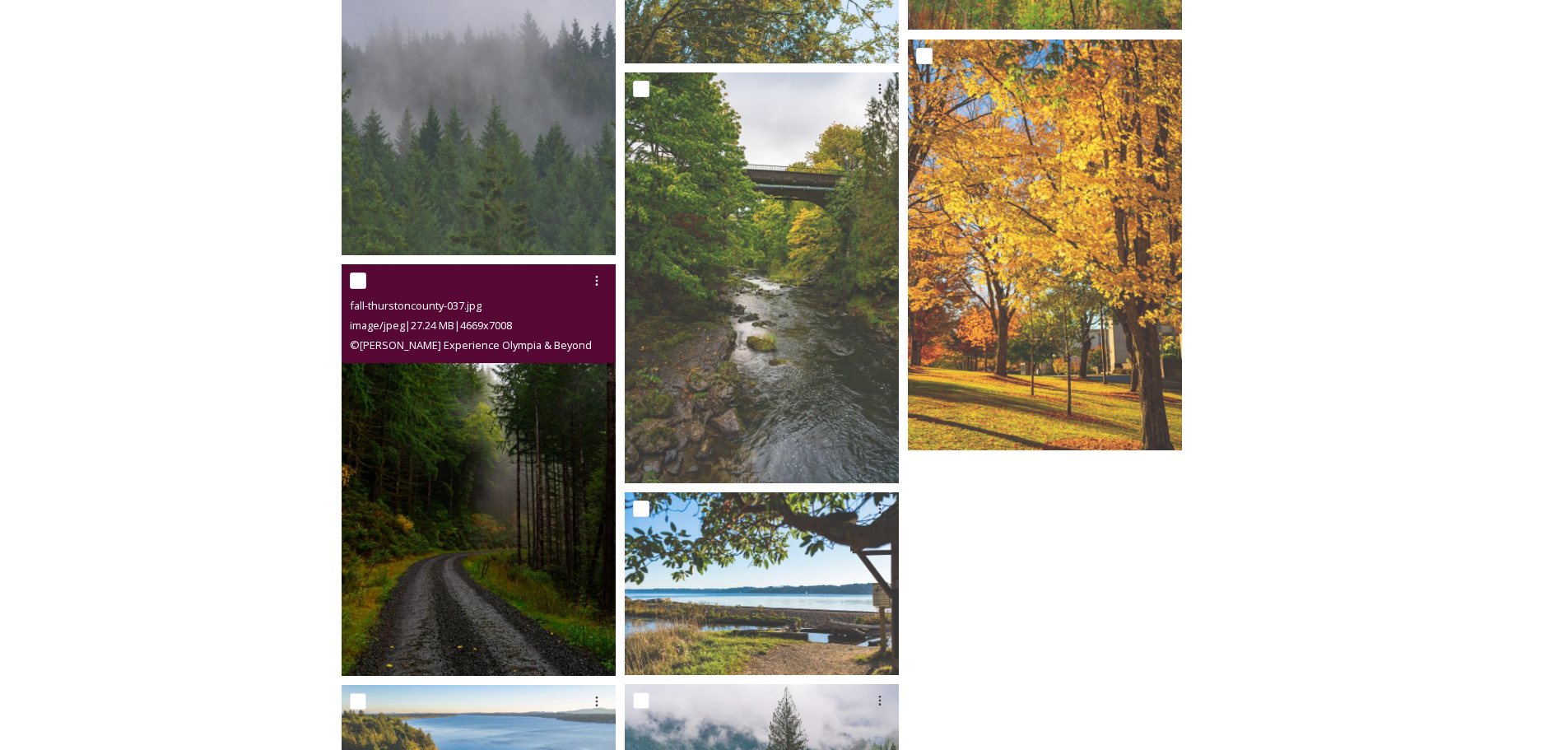
scroll to position [4098, 0]
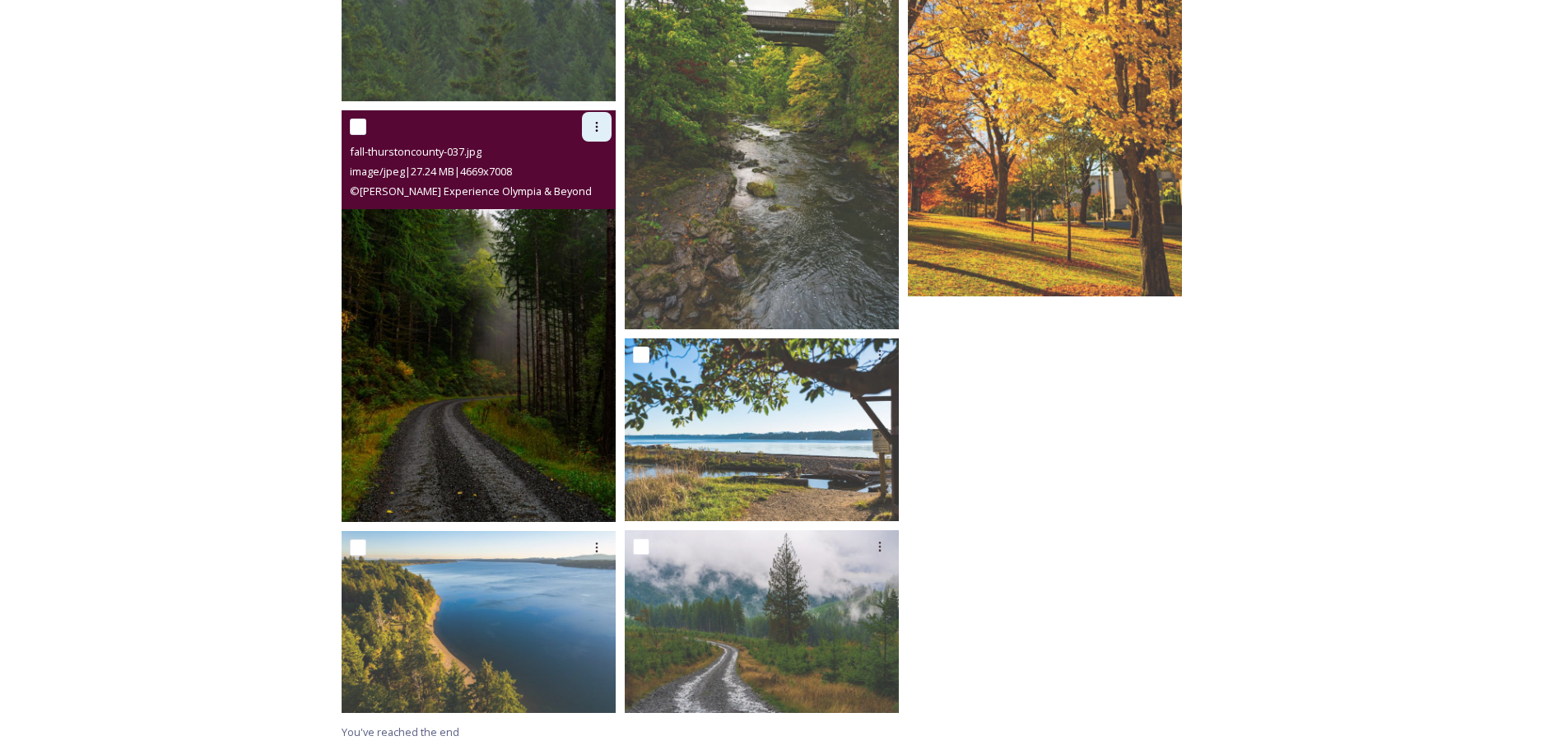
click at [590, 129] on icon at bounding box center [596, 127] width 14 height 14
click at [575, 161] on span "View File" at bounding box center [574, 162] width 42 height 15
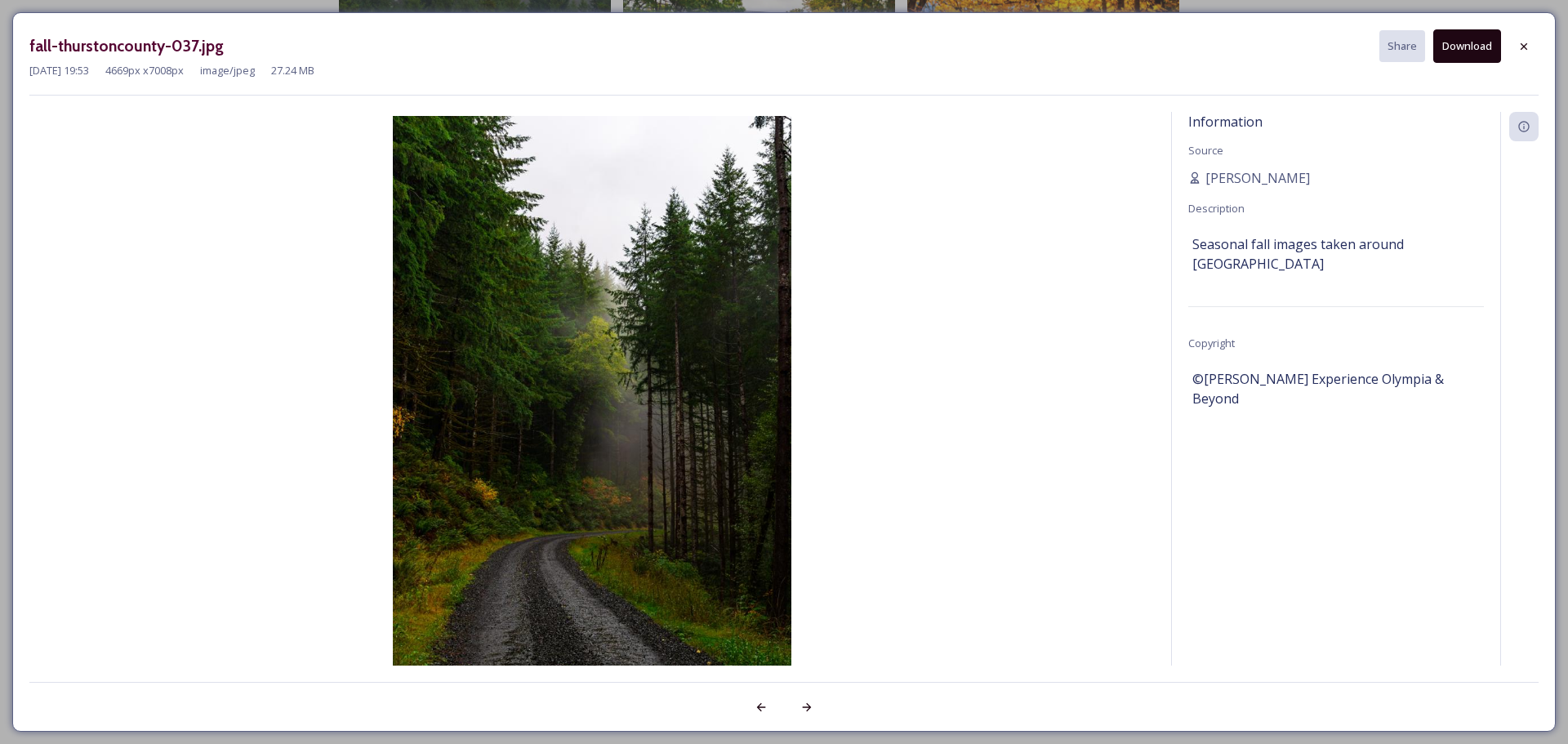
click at [1471, 35] on button "Download" at bounding box center [1467, 46] width 67 height 34
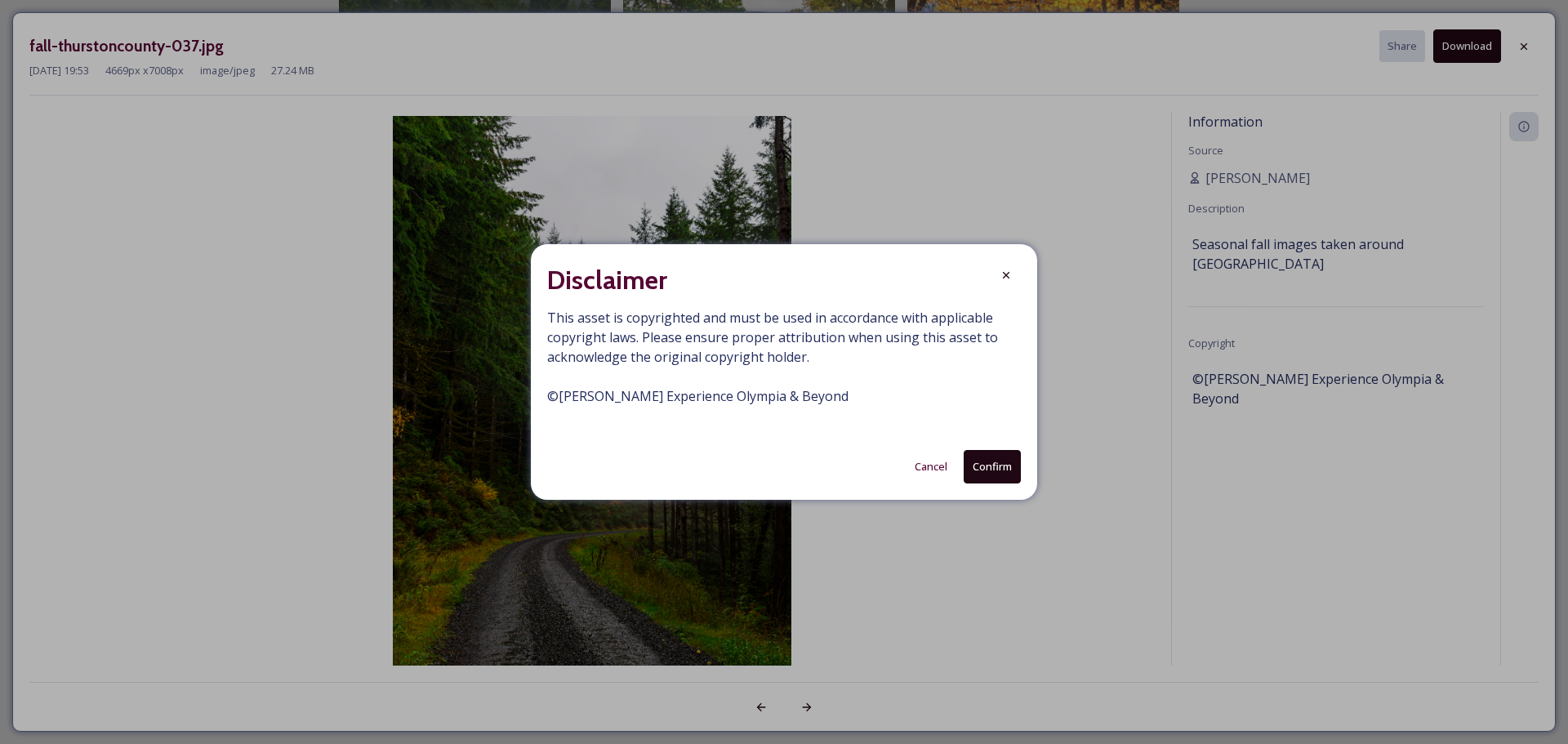
click at [992, 466] on button "Confirm" at bounding box center [992, 466] width 57 height 34
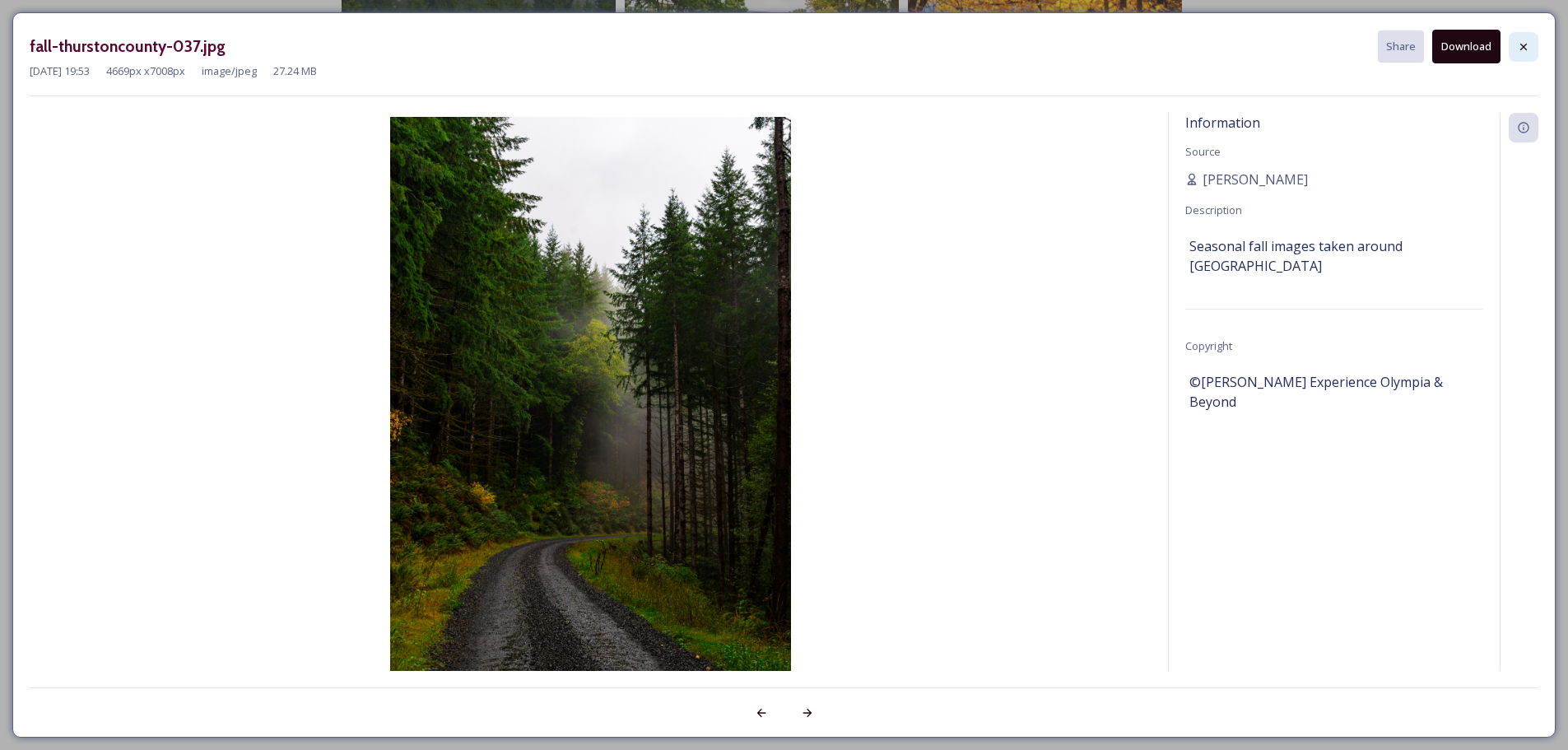
click at [1526, 42] on icon at bounding box center [1523, 48] width 14 height 14
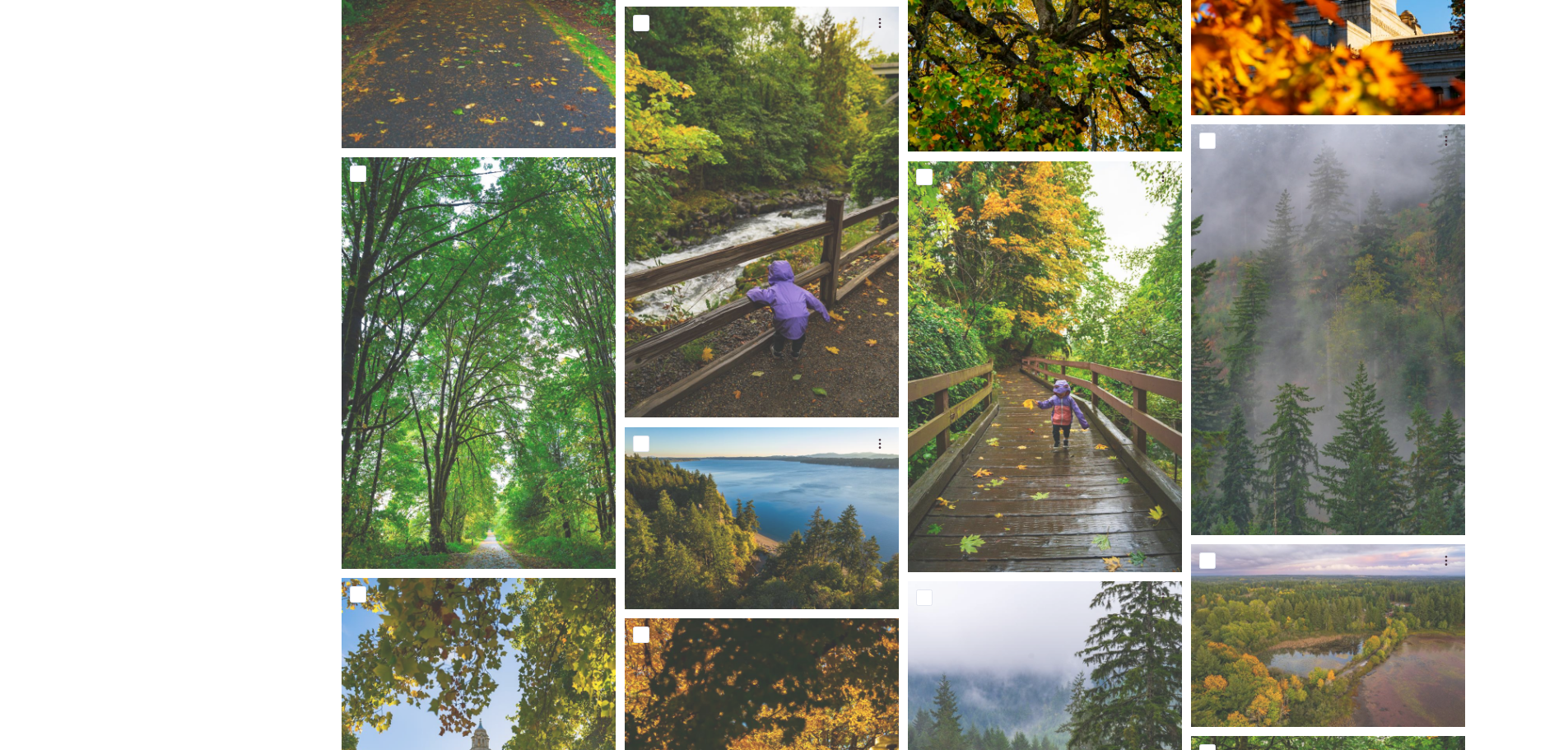
scroll to position [2369, 0]
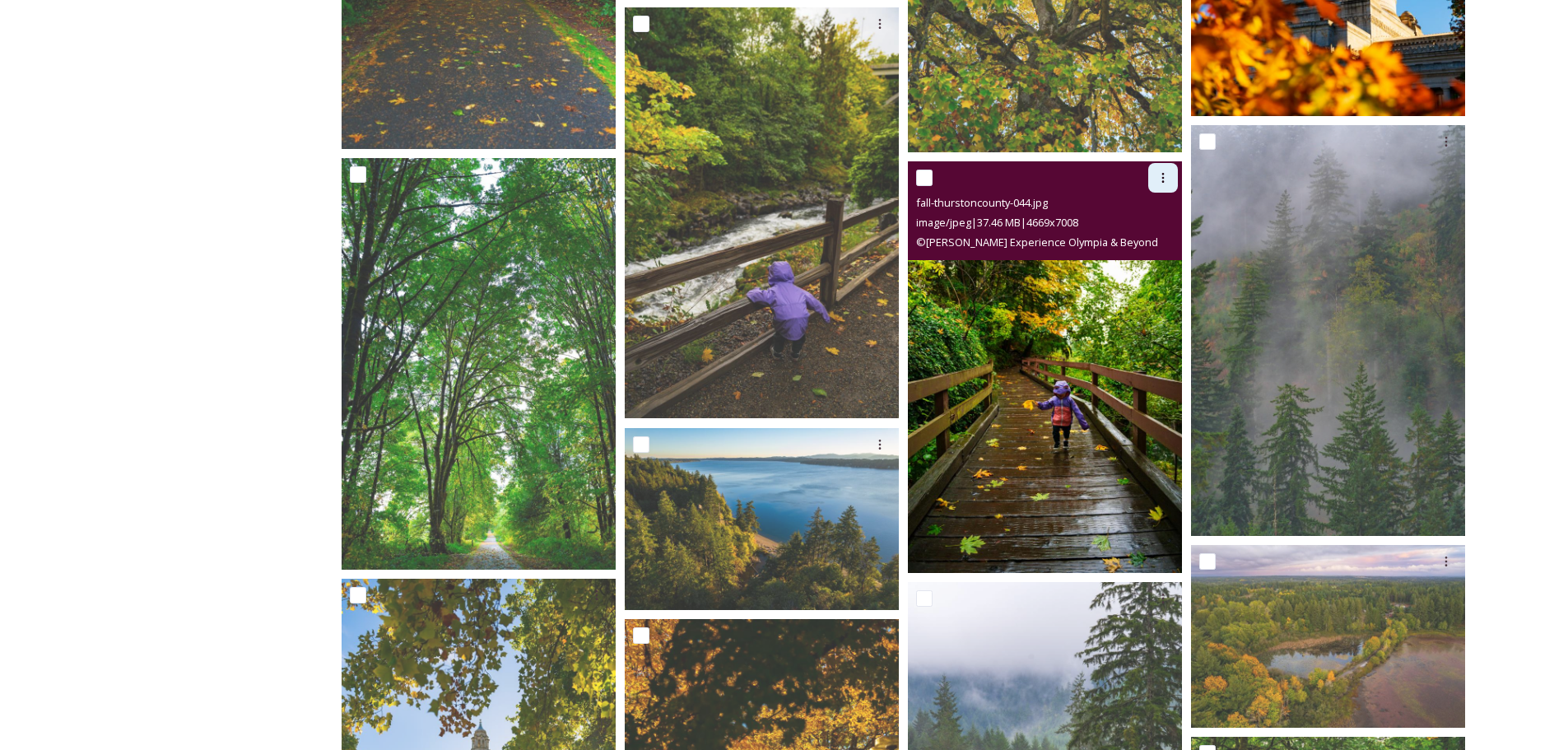
click at [1158, 175] on icon at bounding box center [1163, 178] width 14 height 14
click at [1140, 204] on div "View File" at bounding box center [1143, 214] width 67 height 32
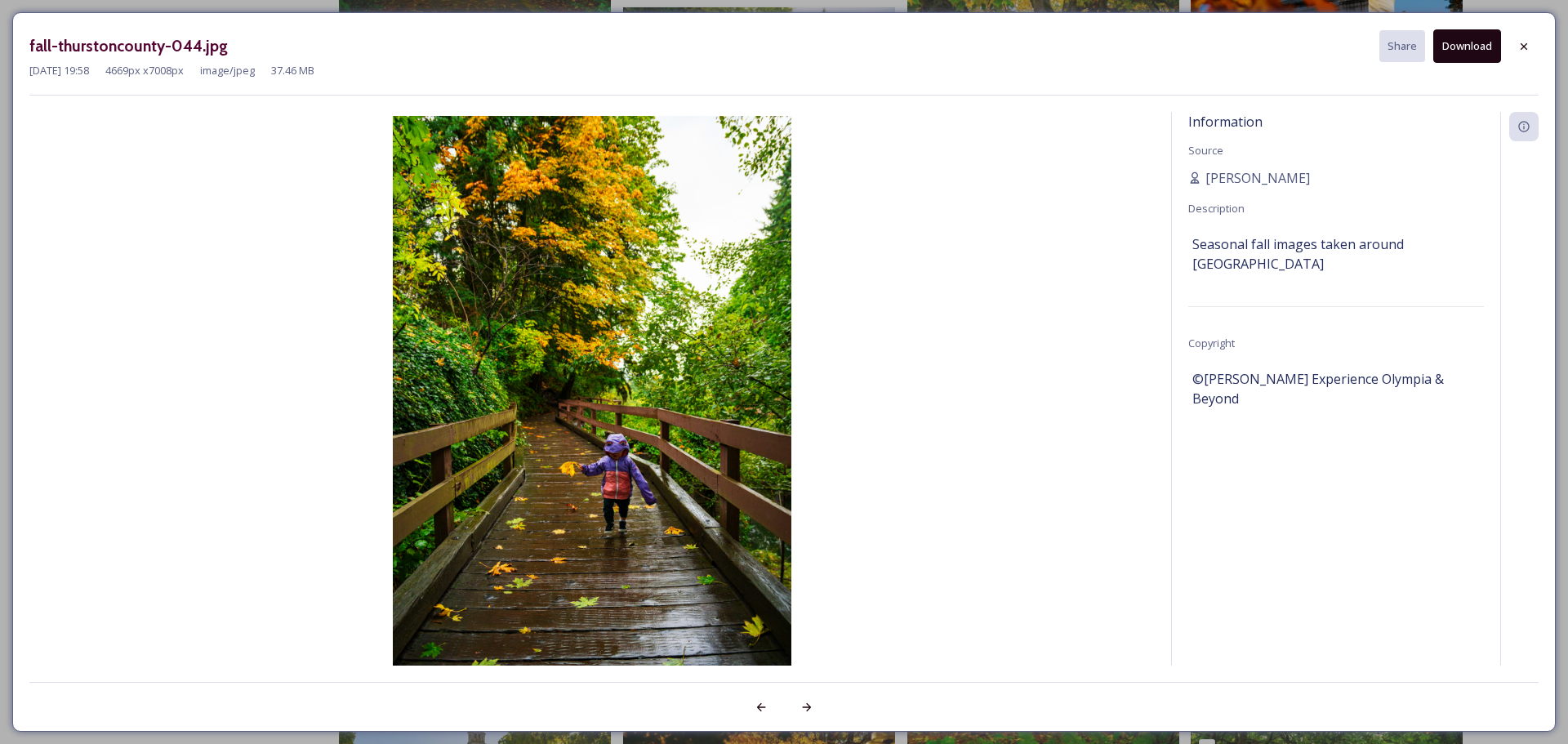
click at [1464, 50] on button "Download" at bounding box center [1467, 46] width 67 height 34
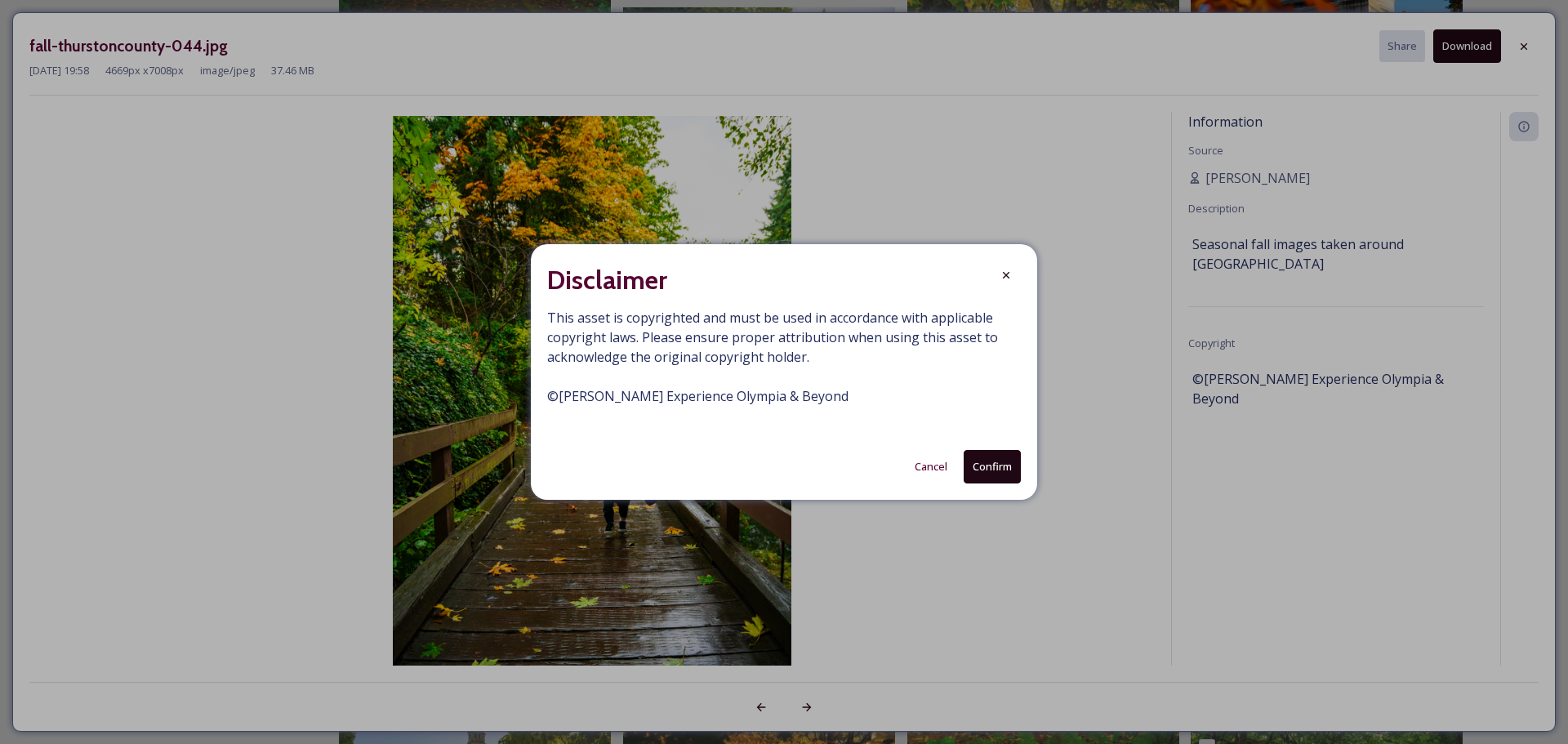
click at [993, 463] on button "Confirm" at bounding box center [992, 466] width 57 height 34
